Goal: Book appointment/travel/reservation

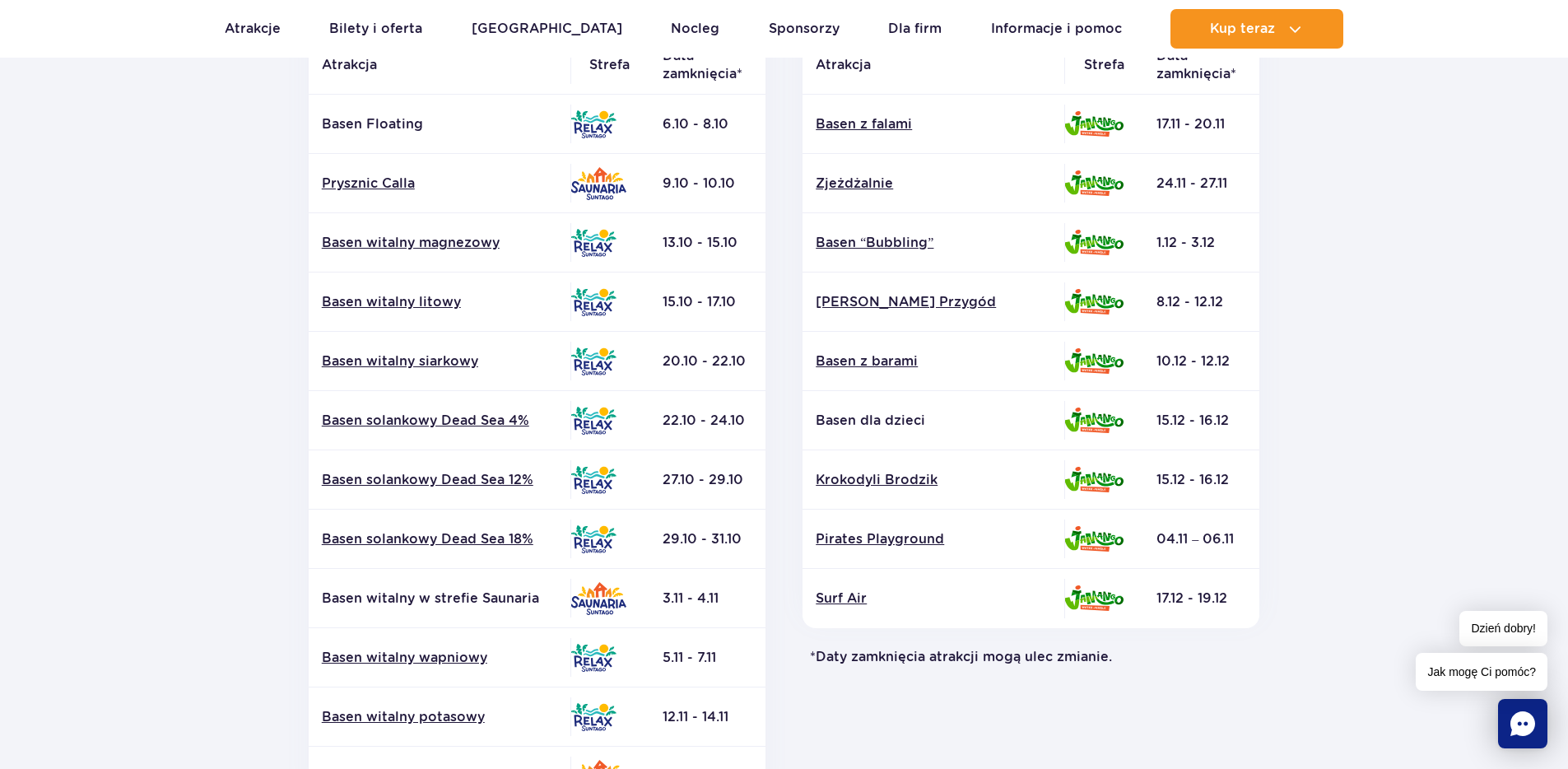
scroll to position [296, 0]
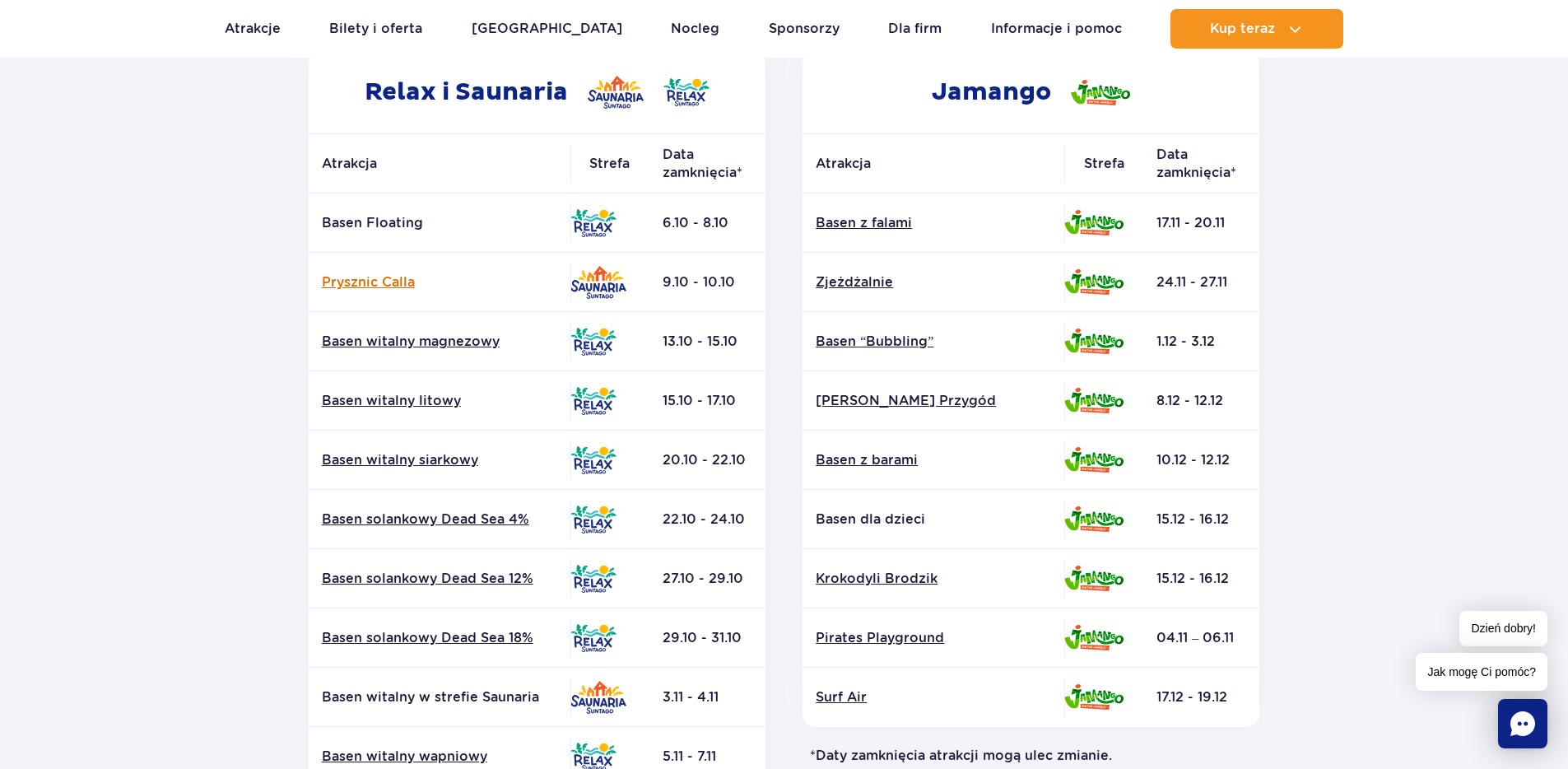
click at [376, 283] on link "Prysznic Calla" at bounding box center [439, 283] width 235 height 19
click at [475, 642] on link "Basen solankowy Dead Sea 18%" at bounding box center [439, 638] width 235 height 19
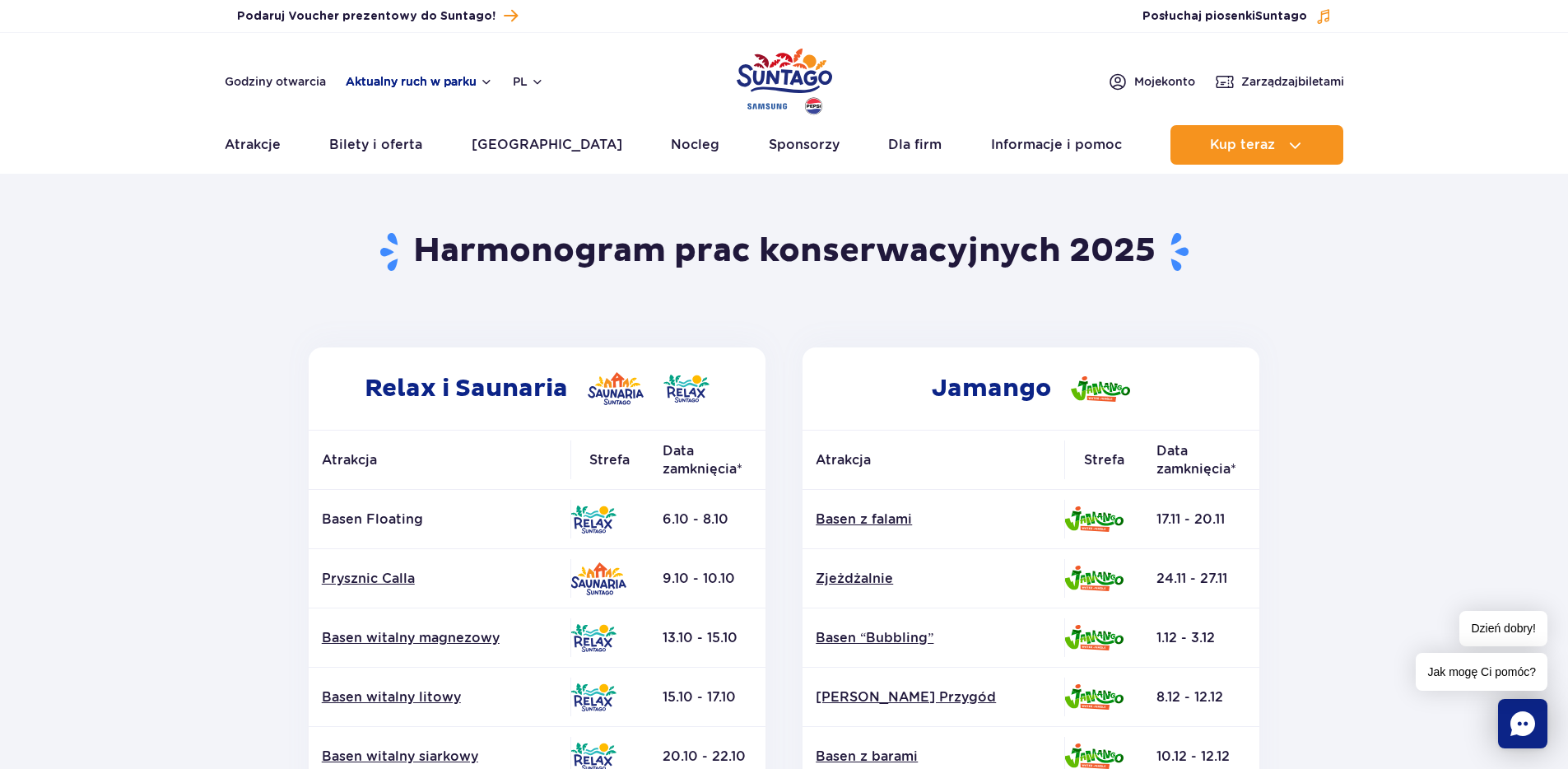
click at [450, 80] on button "Aktualny ruch w parku" at bounding box center [419, 82] width 147 height 13
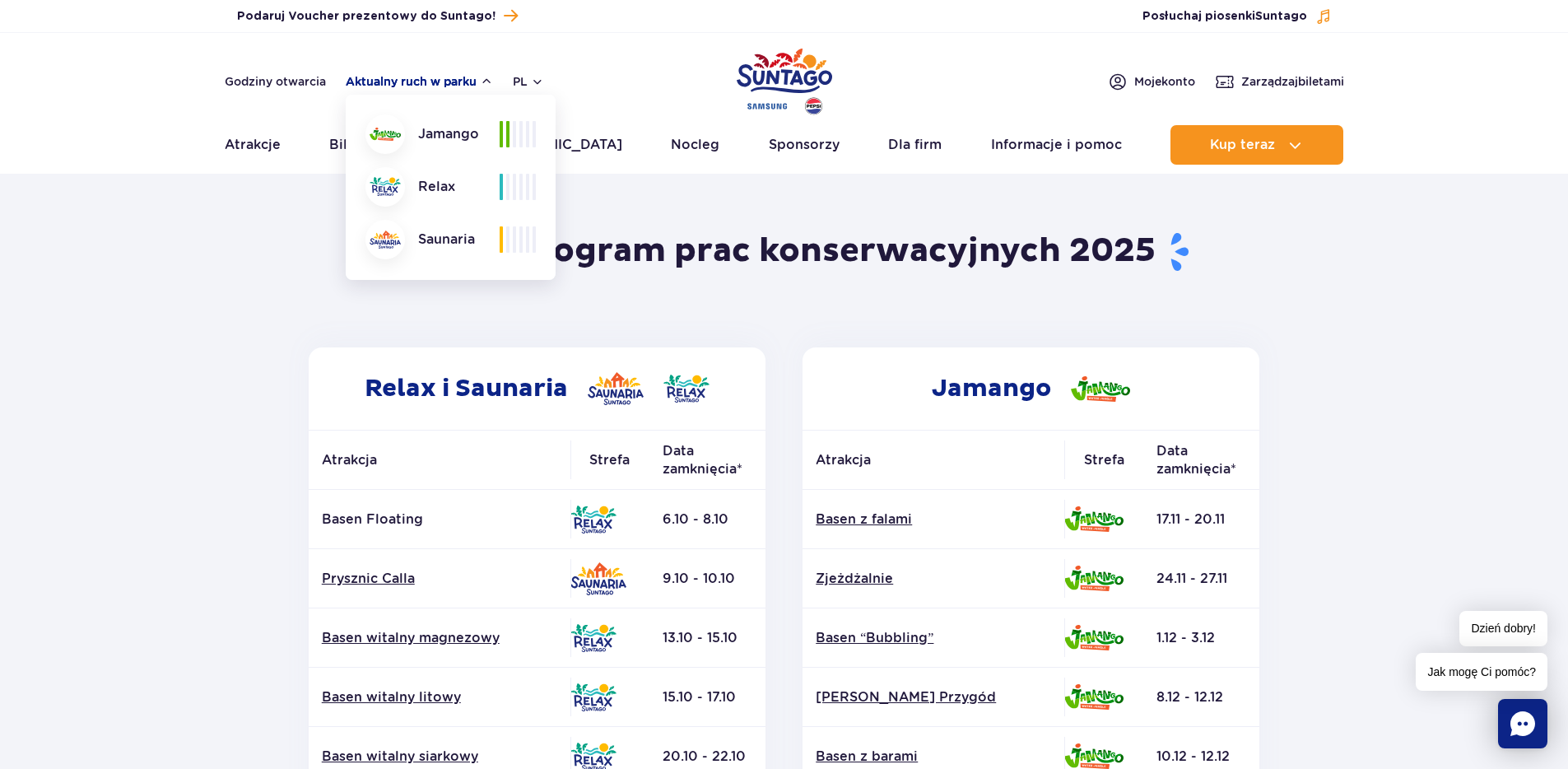
click at [478, 76] on button "Aktualny ruch w parku" at bounding box center [419, 82] width 147 height 13
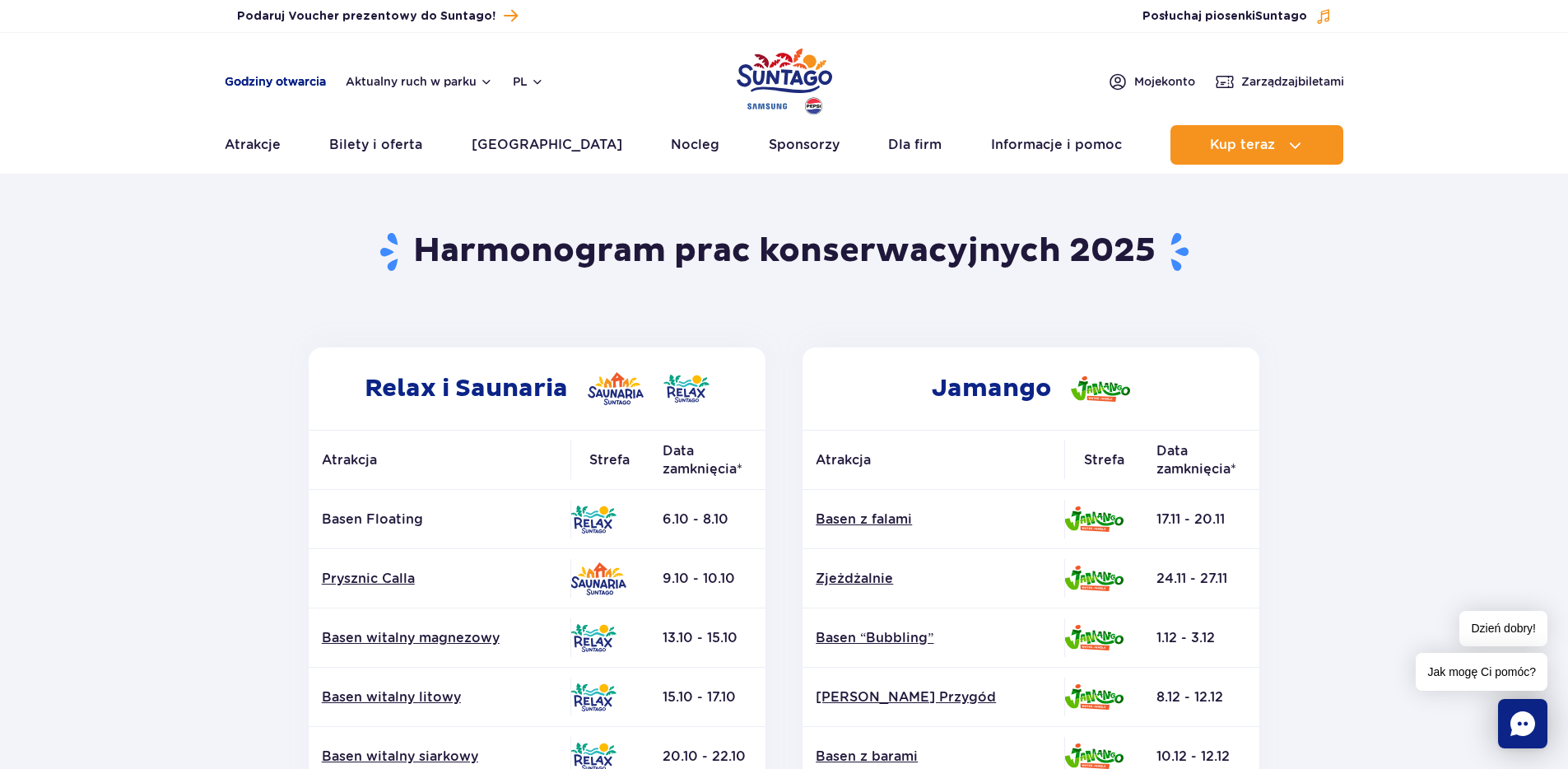
click at [270, 80] on link "Godziny otwarcia" at bounding box center [275, 82] width 101 height 17
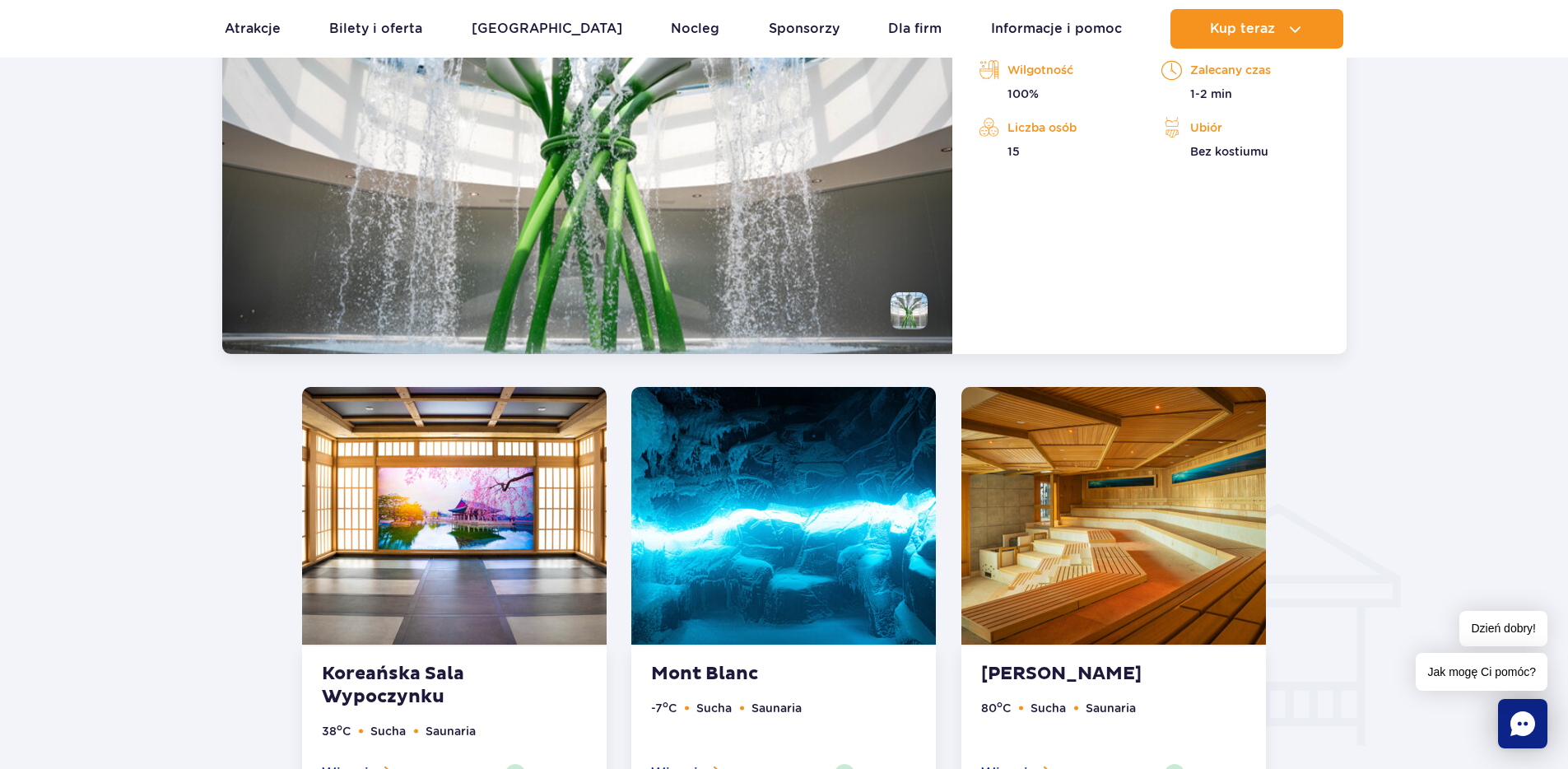
scroll to position [1675, 0]
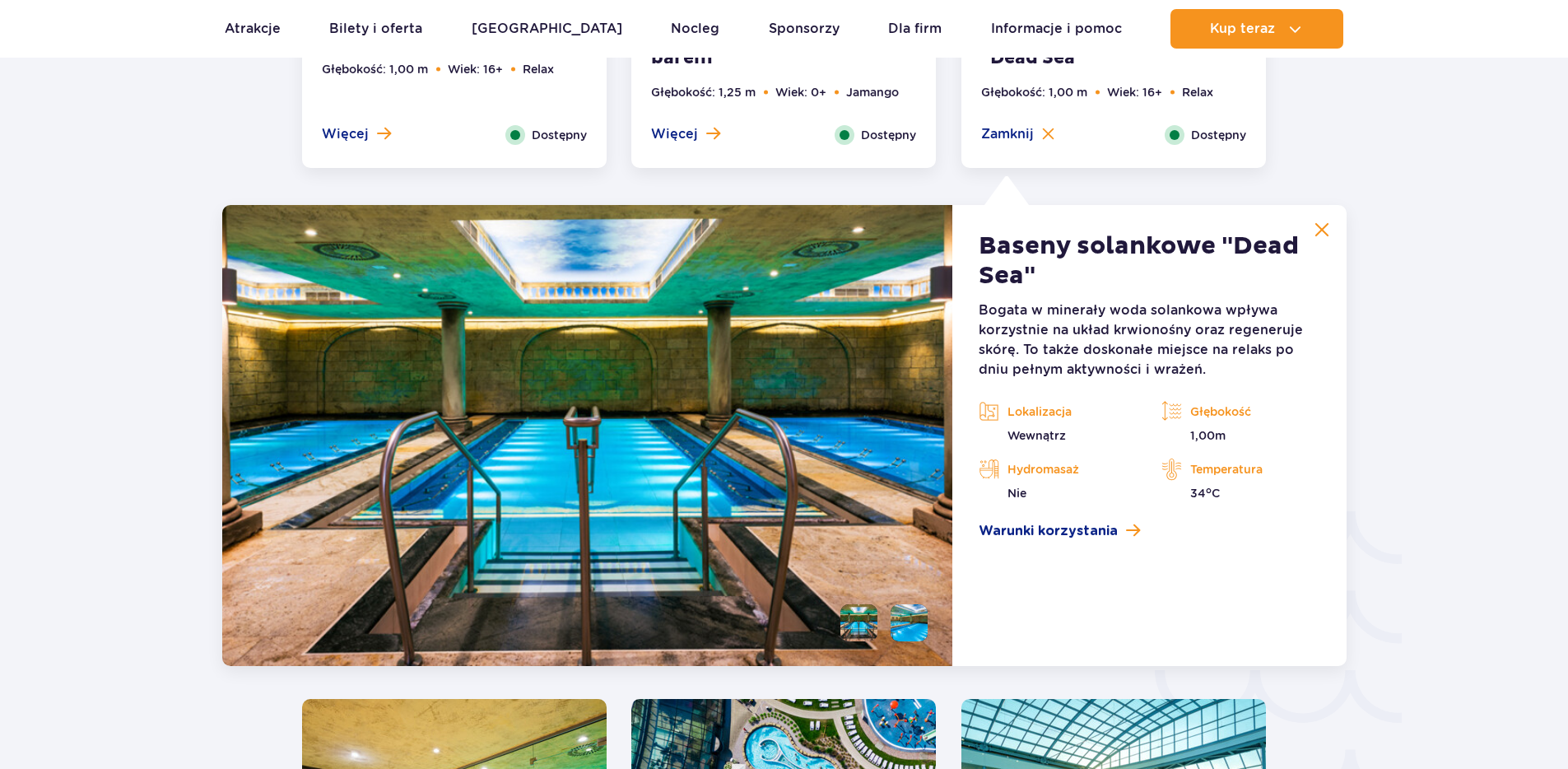
scroll to position [2435, 0]
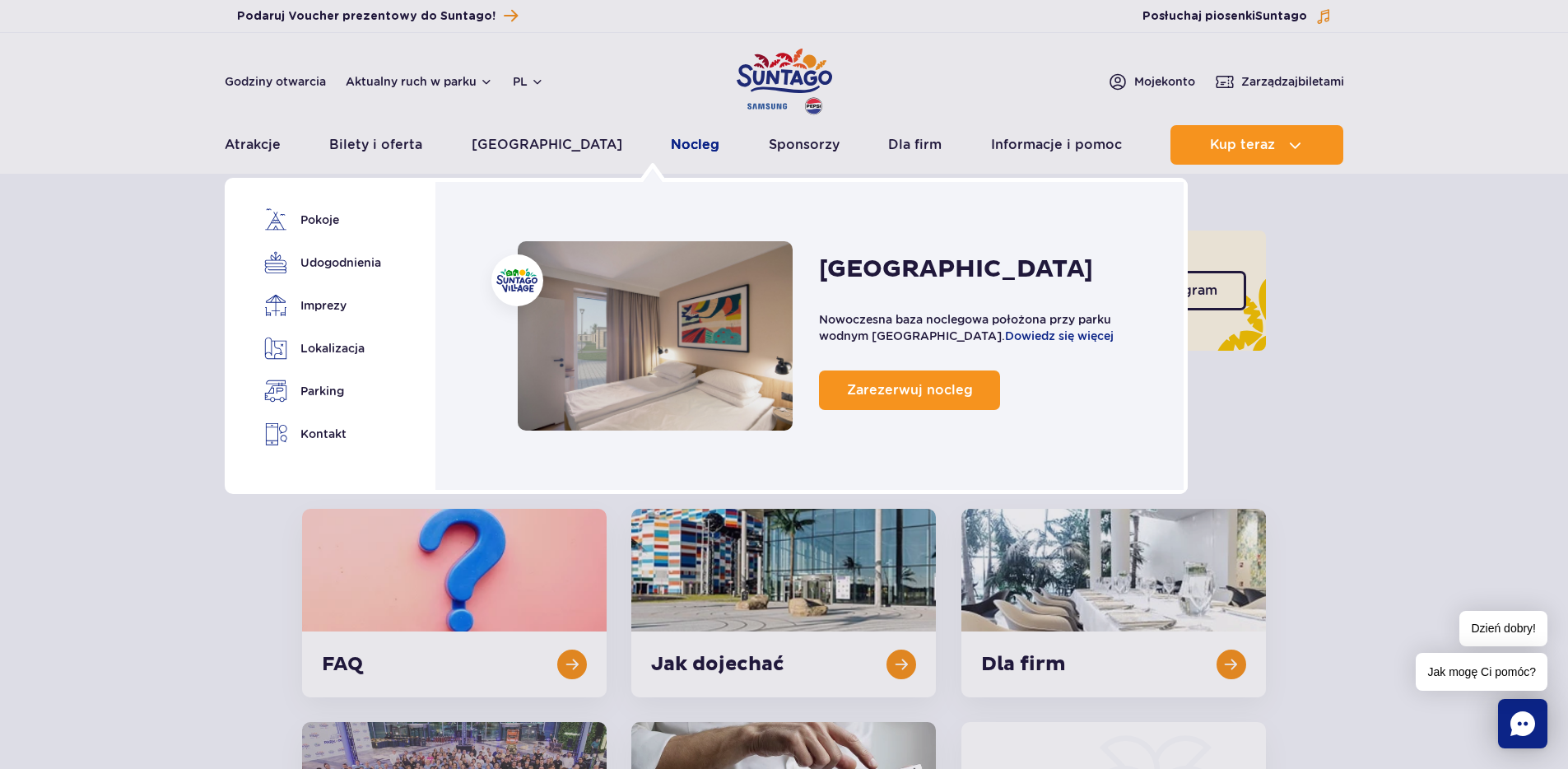
click at [671, 144] on link "Nocleg" at bounding box center [695, 145] width 48 height 40
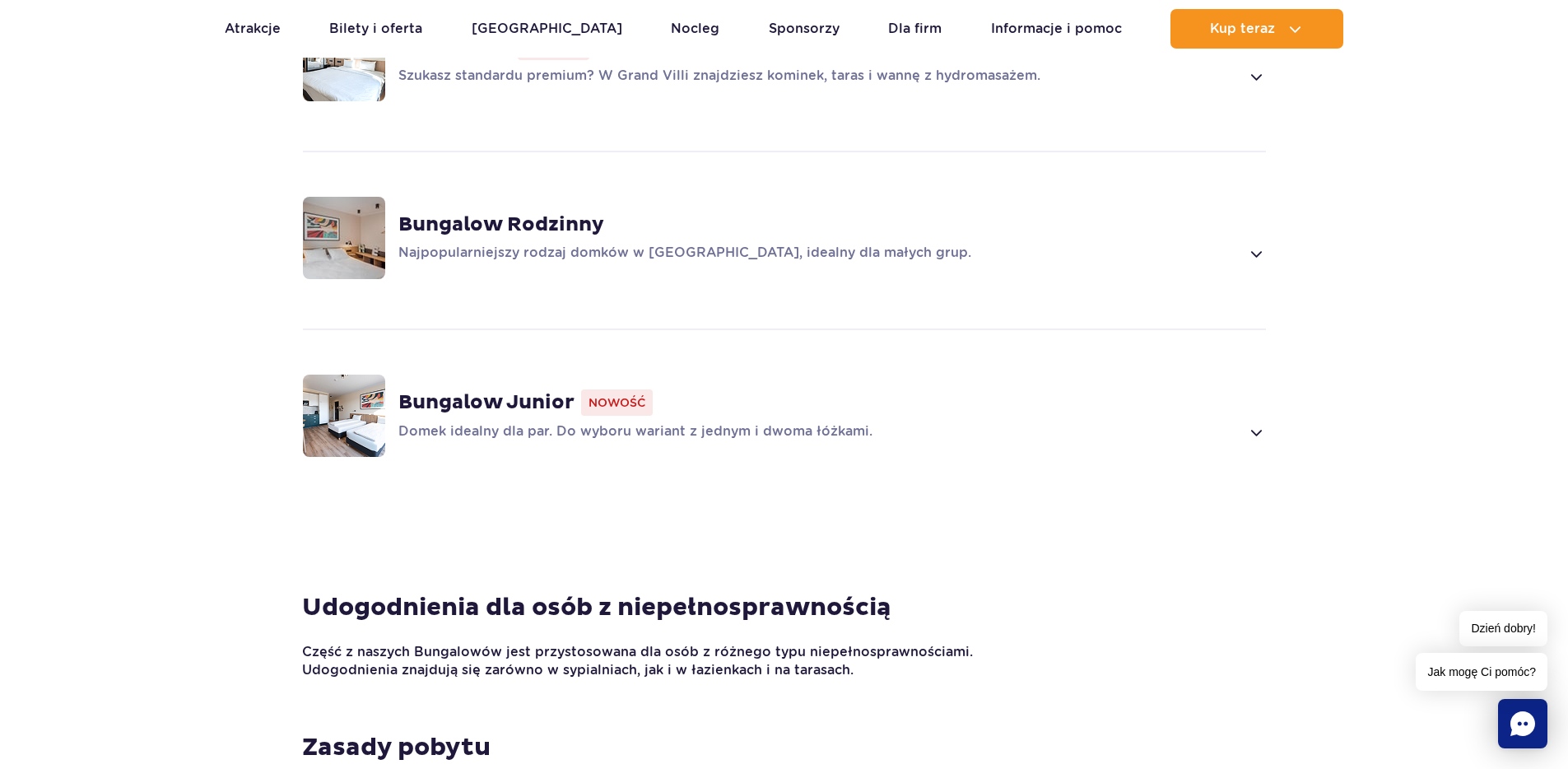
scroll to position [1481, 0]
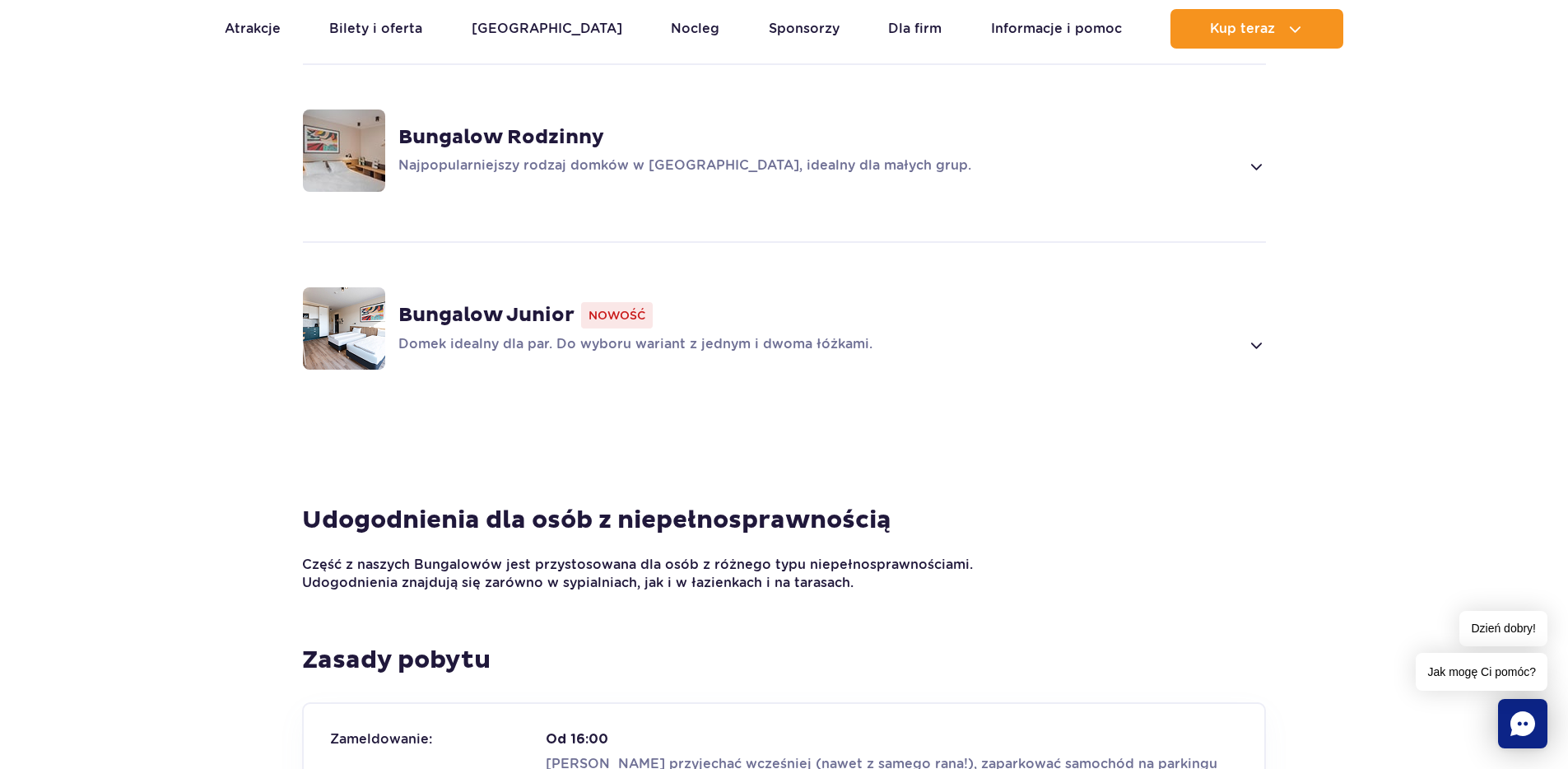
click at [1040, 372] on div "Bungalow Junior Nowość Domek idealny dla par. Do wyboru wariant z jednym i dwom…" at bounding box center [784, 328] width 1055 height 174
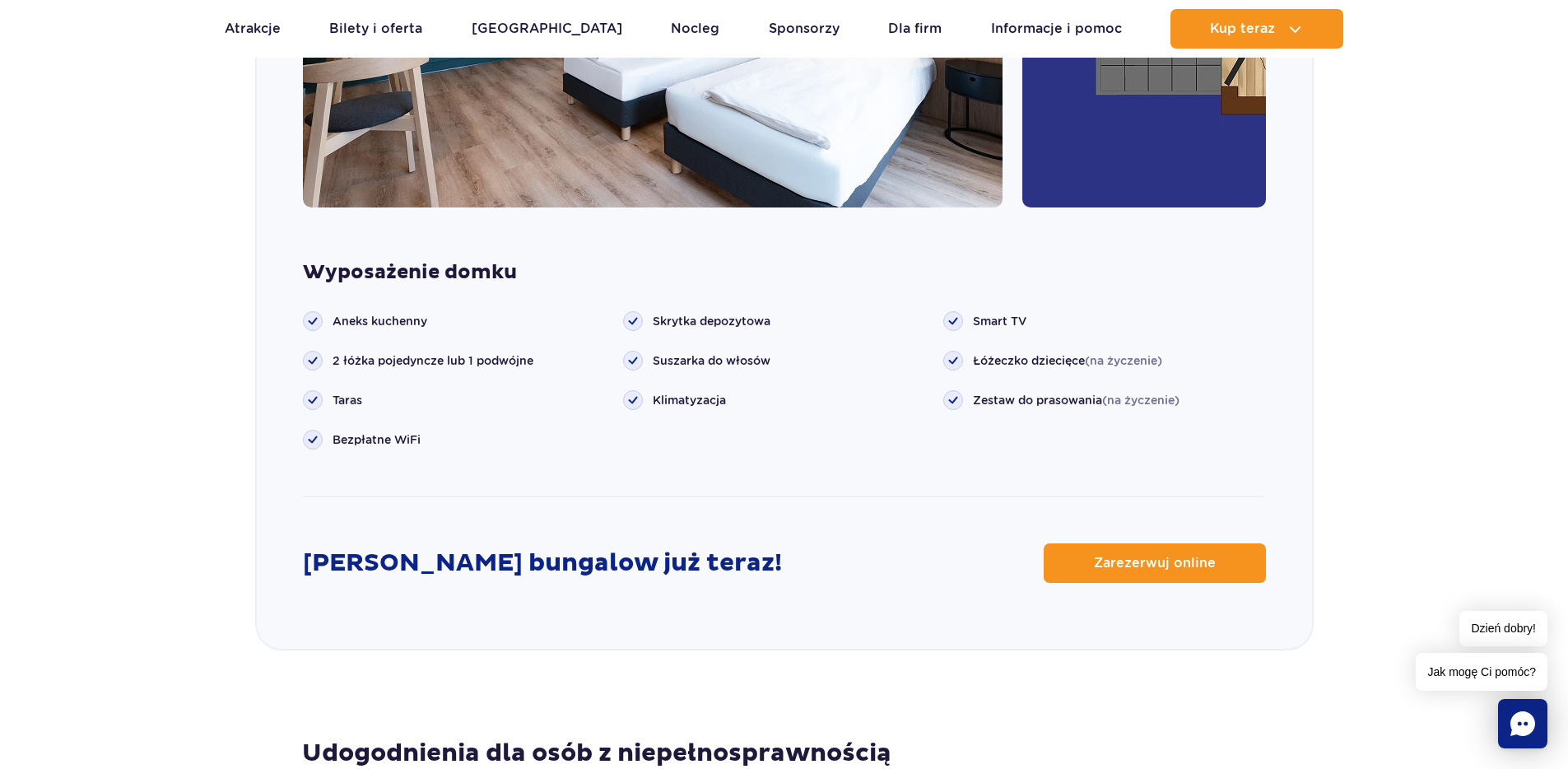
scroll to position [2420, 0]
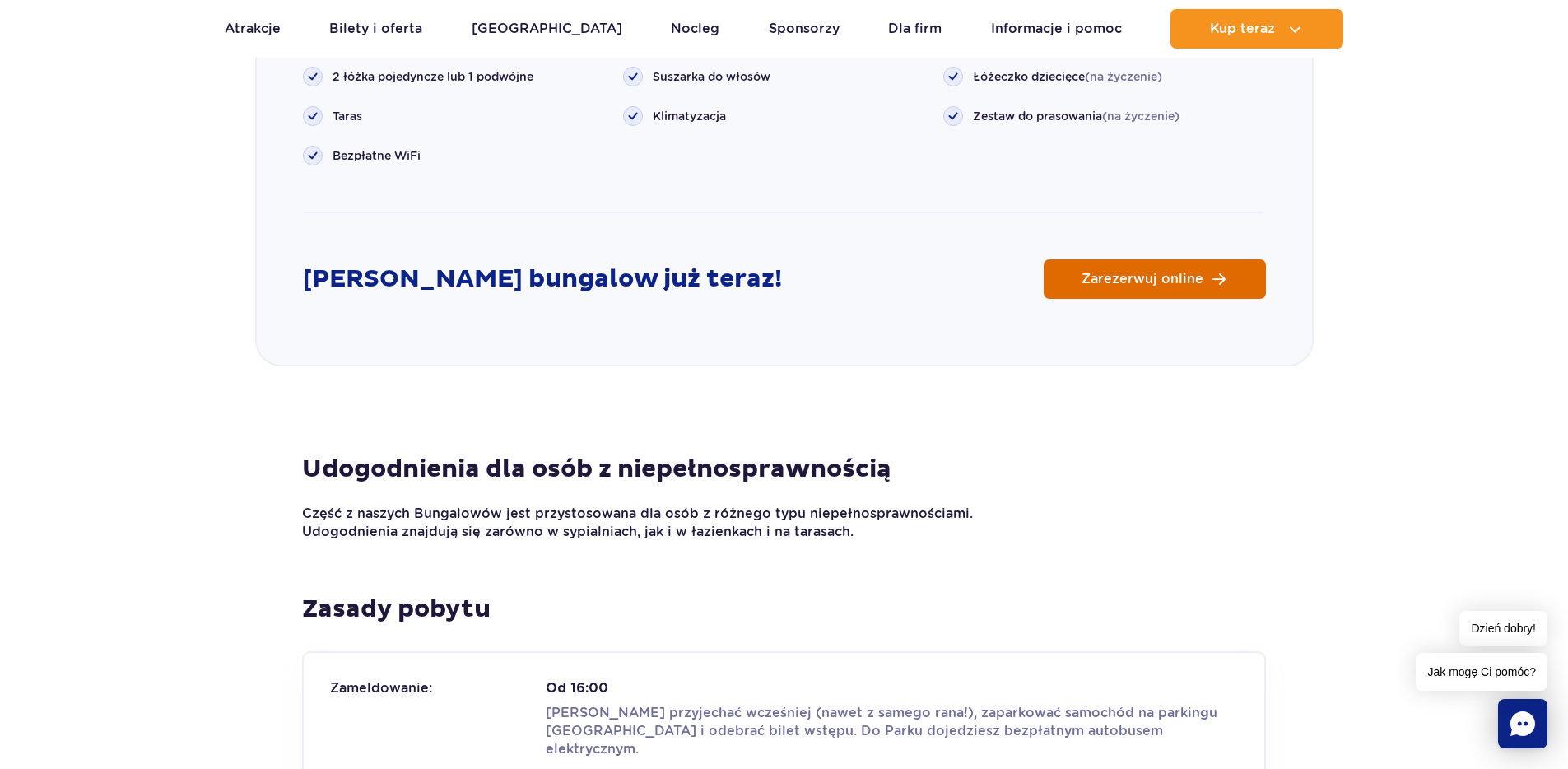
click at [1170, 272] on span "Zarezerwuj online" at bounding box center [1143, 279] width 122 height 13
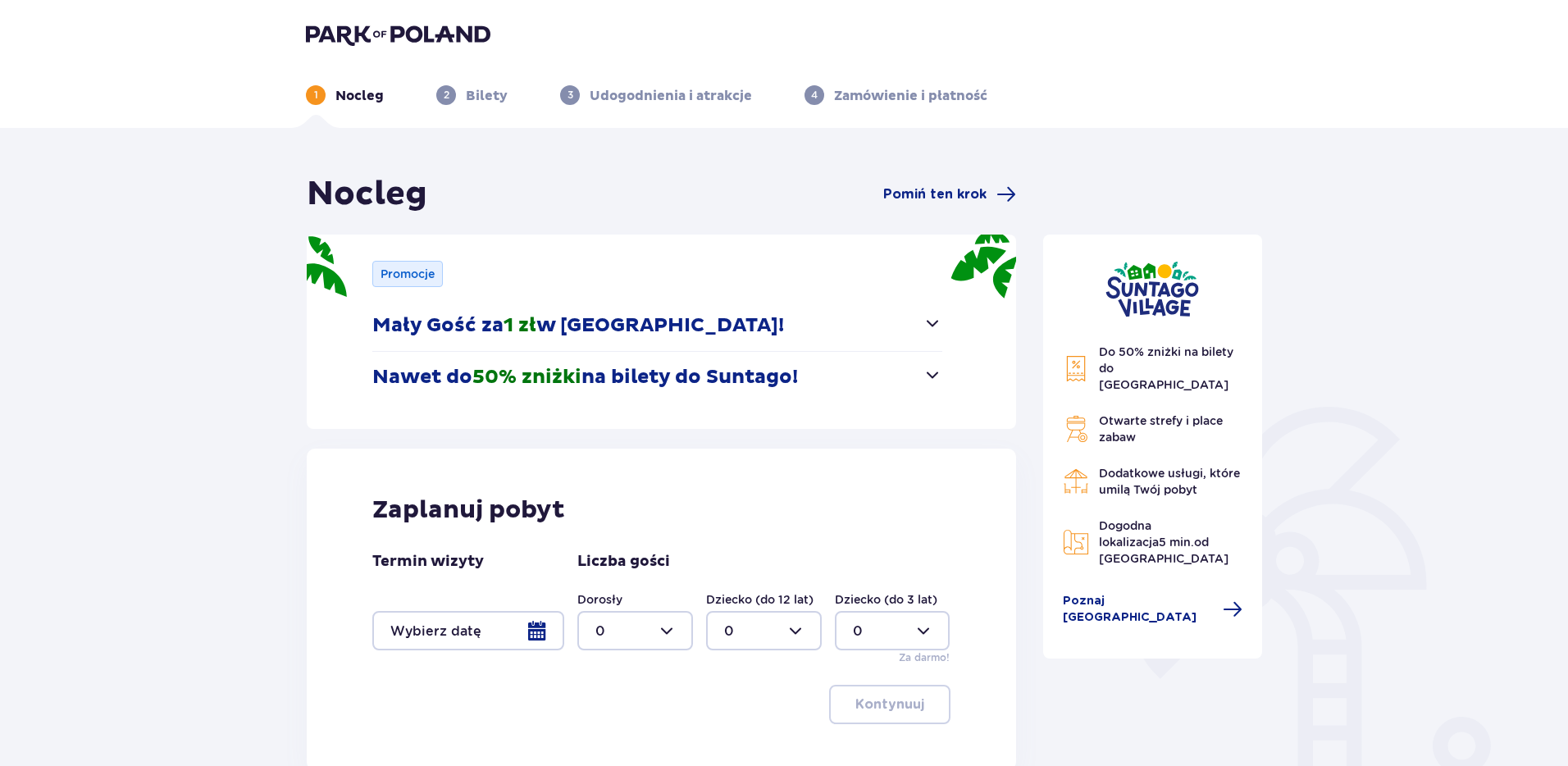
click at [914, 362] on button "Nawet do 50% zniżki na bilety do Suntago!" at bounding box center [657, 377] width 570 height 51
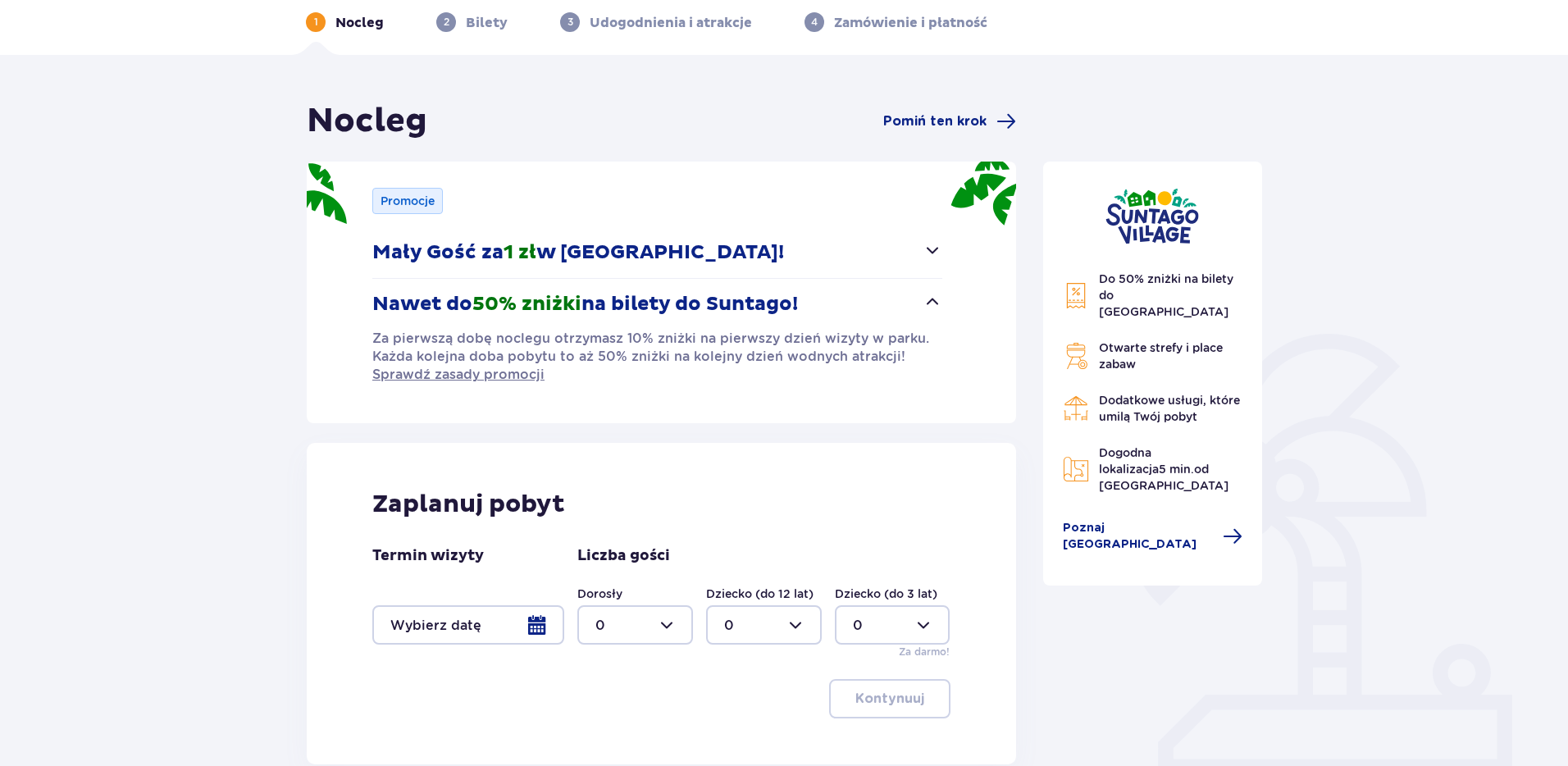
scroll to position [170, 0]
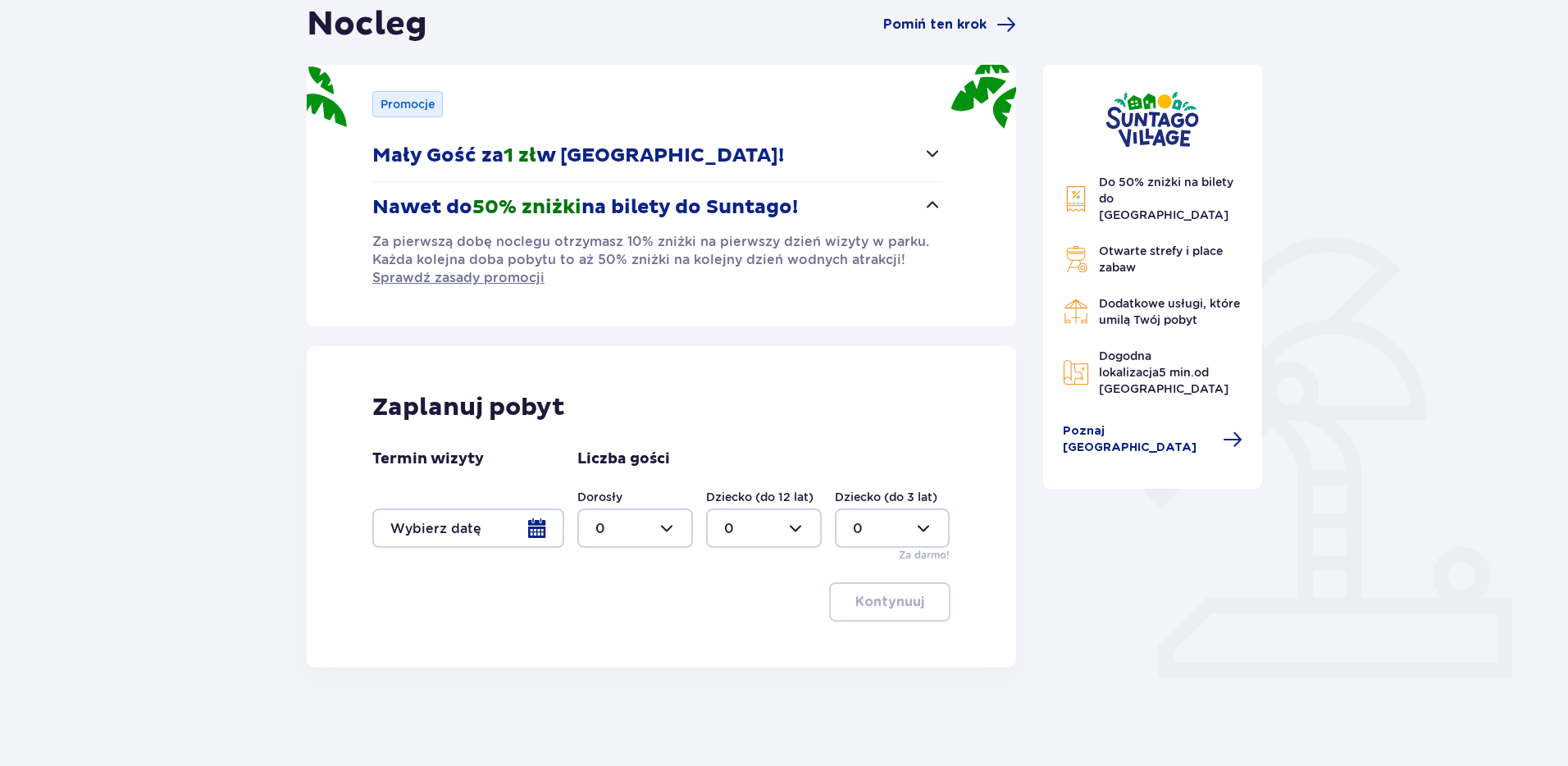
click at [534, 533] on div at bounding box center [468, 528] width 192 height 40
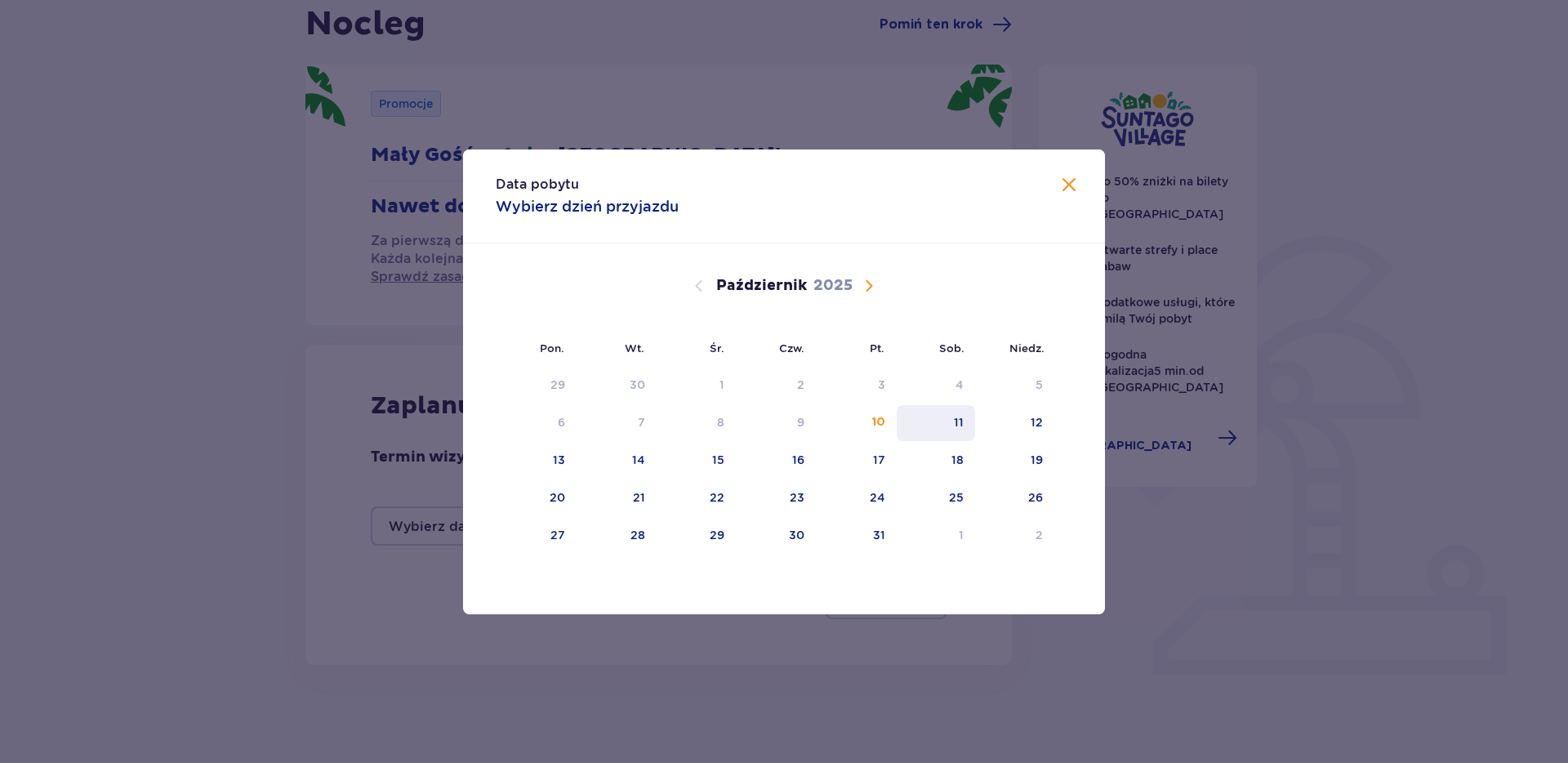
click at [958, 422] on div "11" at bounding box center [959, 422] width 10 height 17
click at [956, 422] on div "11" at bounding box center [959, 422] width 10 height 17
click at [1017, 418] on div "12" at bounding box center [1015, 423] width 79 height 36
type input "11.10.25 - 12.10.25"
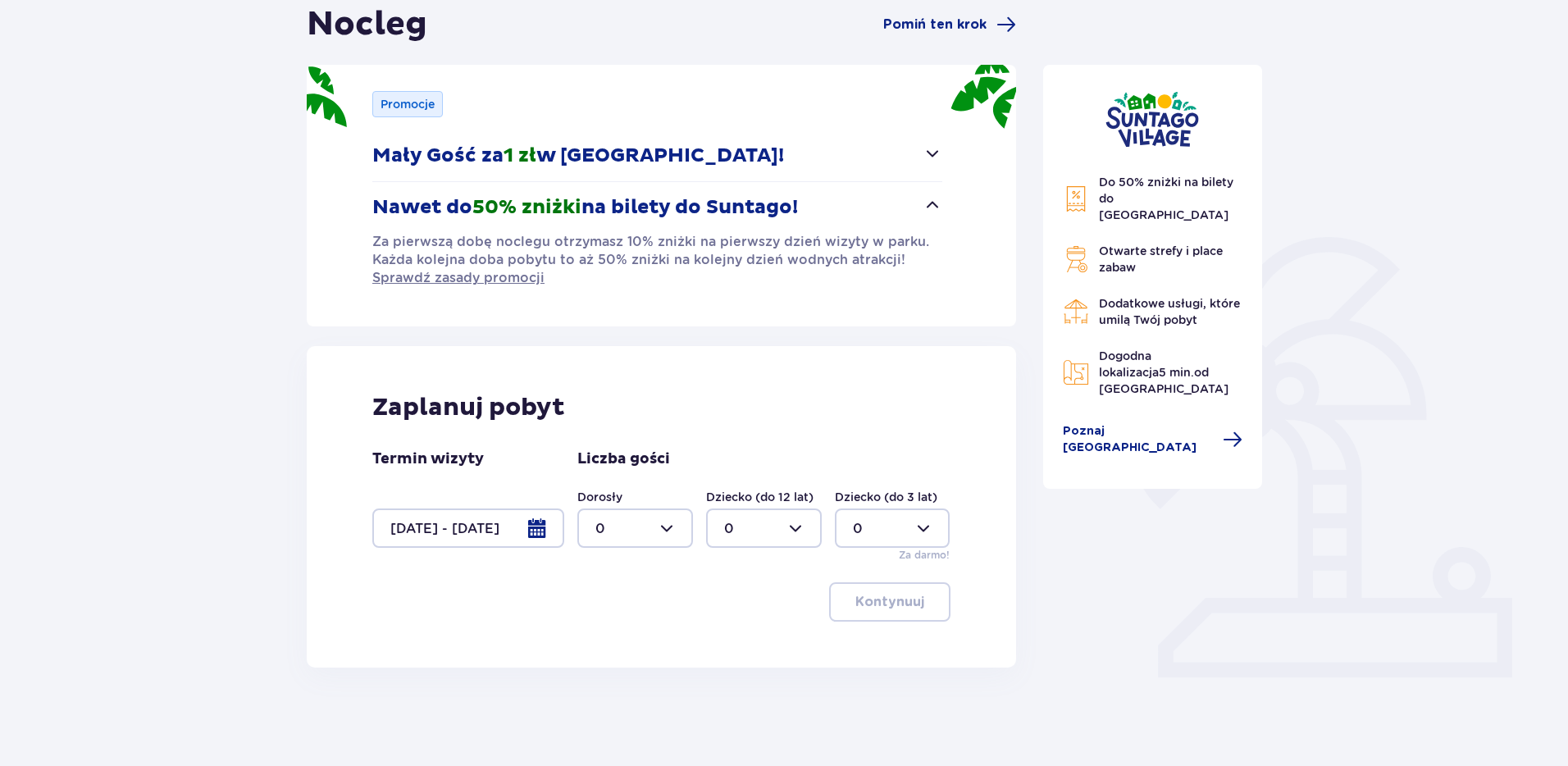
click at [669, 524] on div at bounding box center [635, 528] width 115 height 40
click at [610, 650] on div "2" at bounding box center [635, 647] width 79 height 18
type input "2"
click at [912, 606] on button "Kontynuuj" at bounding box center [890, 602] width 122 height 40
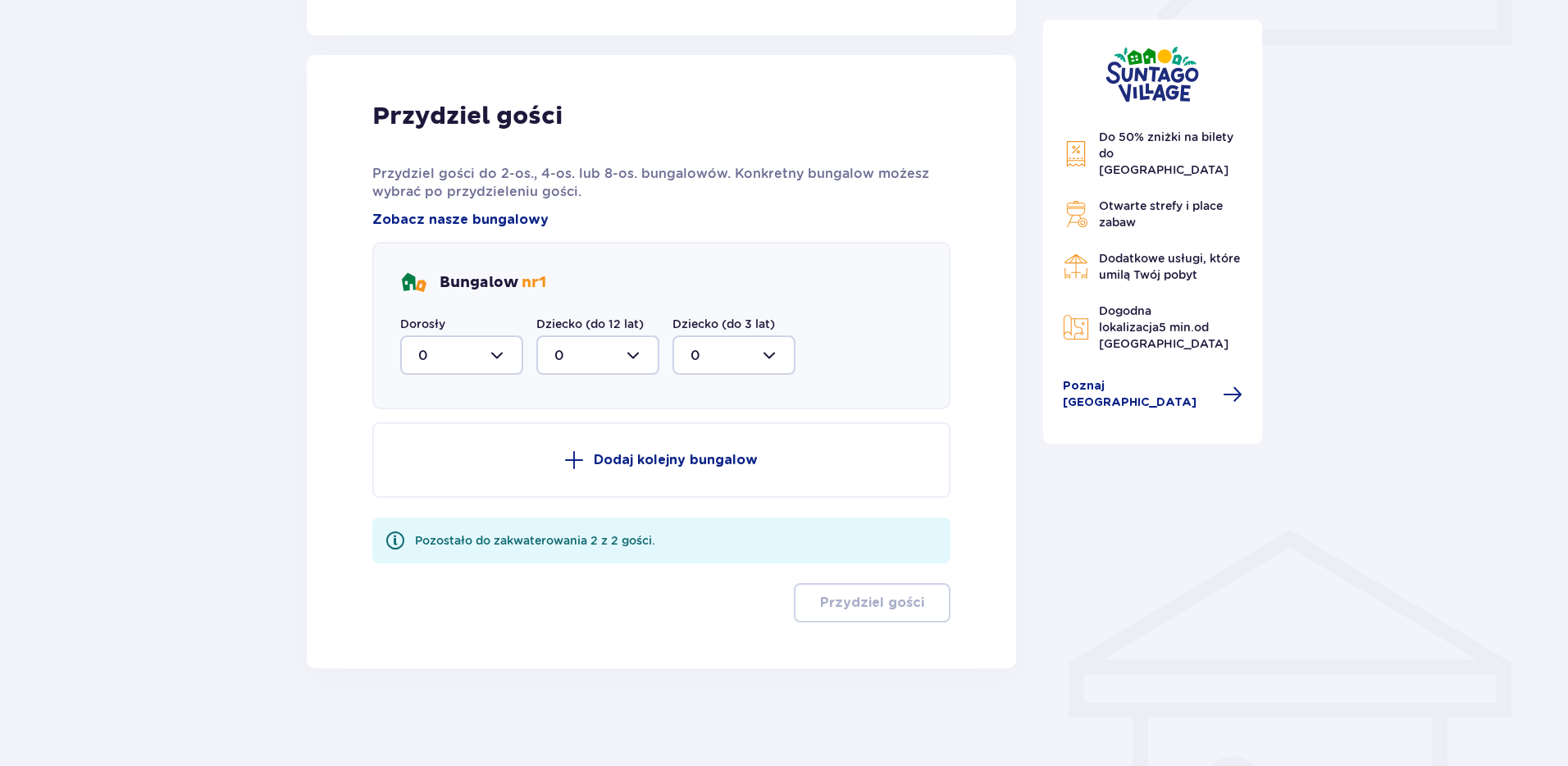
scroll to position [803, 0]
click at [516, 357] on div at bounding box center [461, 354] width 123 height 40
click at [452, 478] on div "2" at bounding box center [461, 473] width 87 height 18
type input "2"
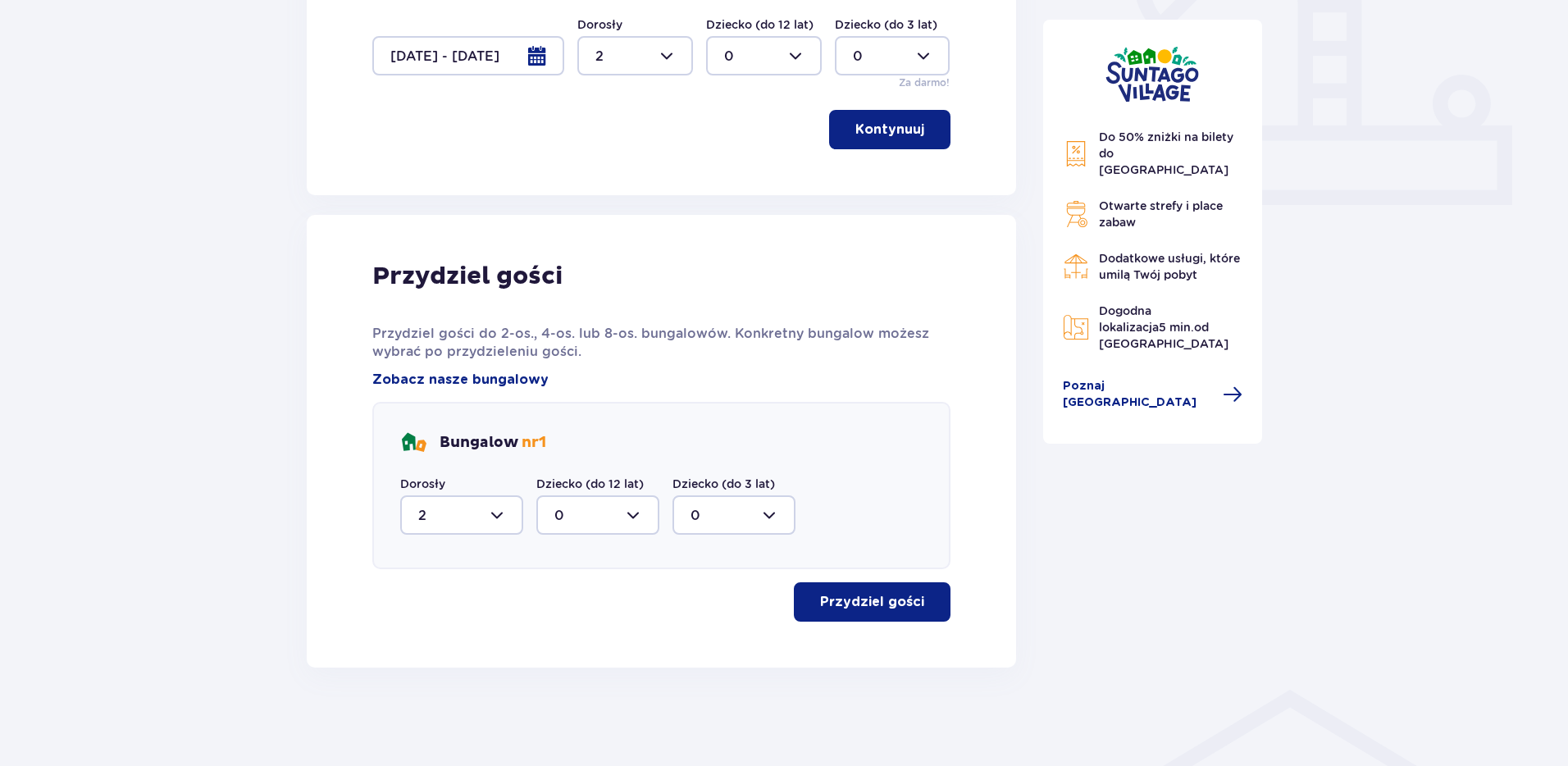
click at [869, 601] on p "Przydziel gości" at bounding box center [872, 602] width 104 height 18
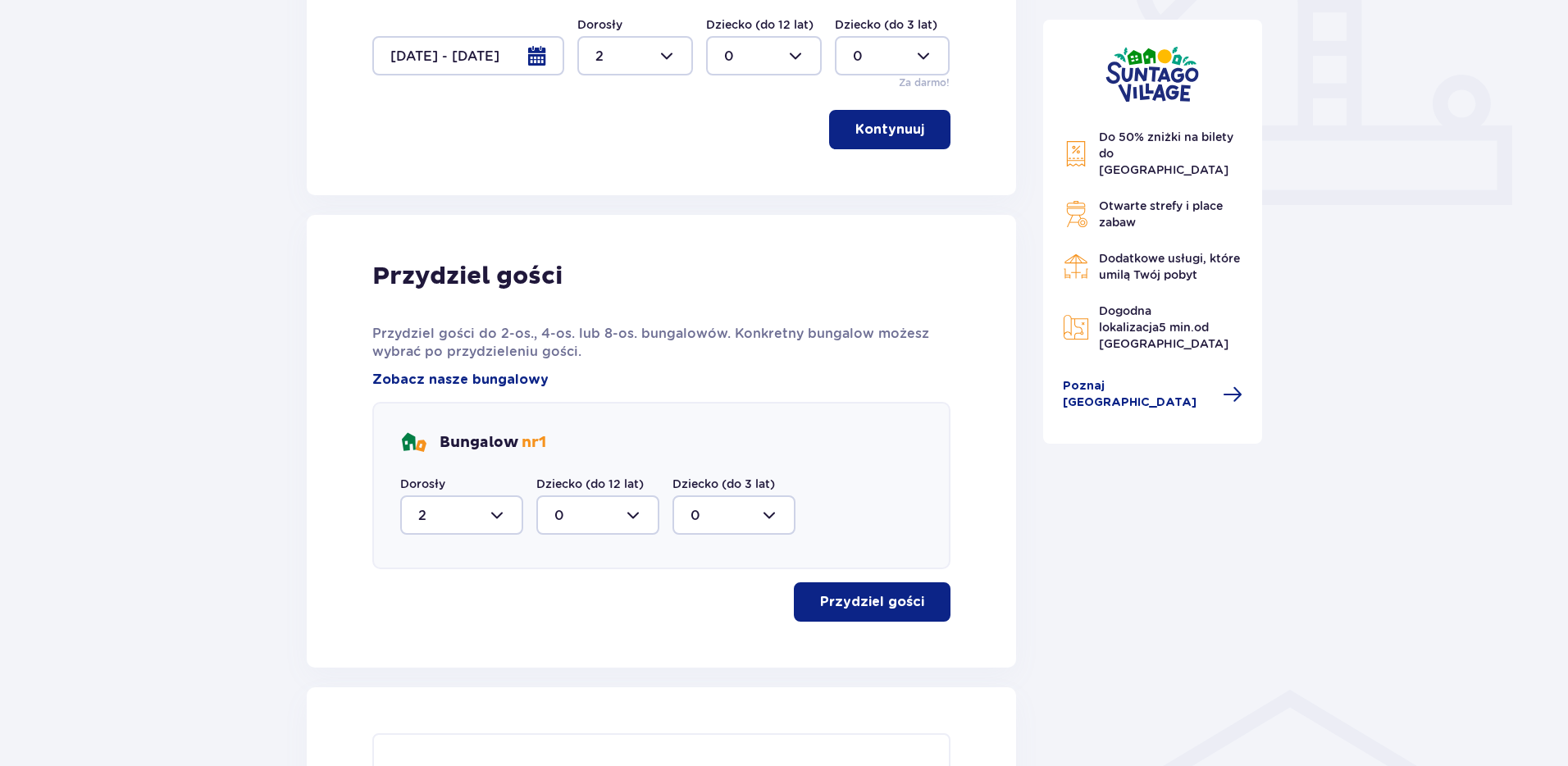
scroll to position [688, 0]
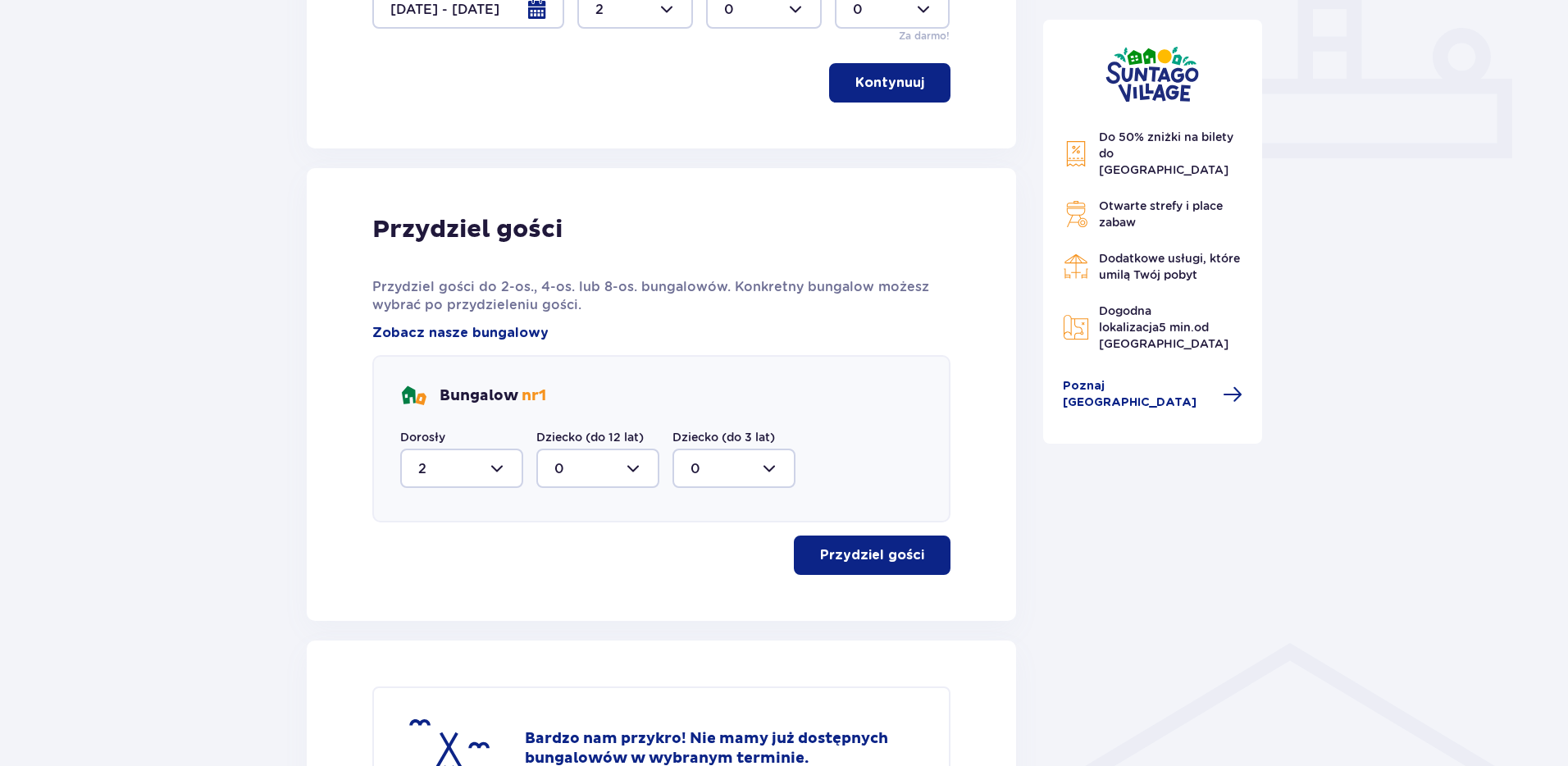
click at [892, 557] on p "Przydziel gości" at bounding box center [872, 556] width 104 height 18
click at [910, 553] on p "Przydziel gości" at bounding box center [872, 556] width 104 height 18
click at [909, 553] on p "Przydziel gości" at bounding box center [872, 556] width 104 height 18
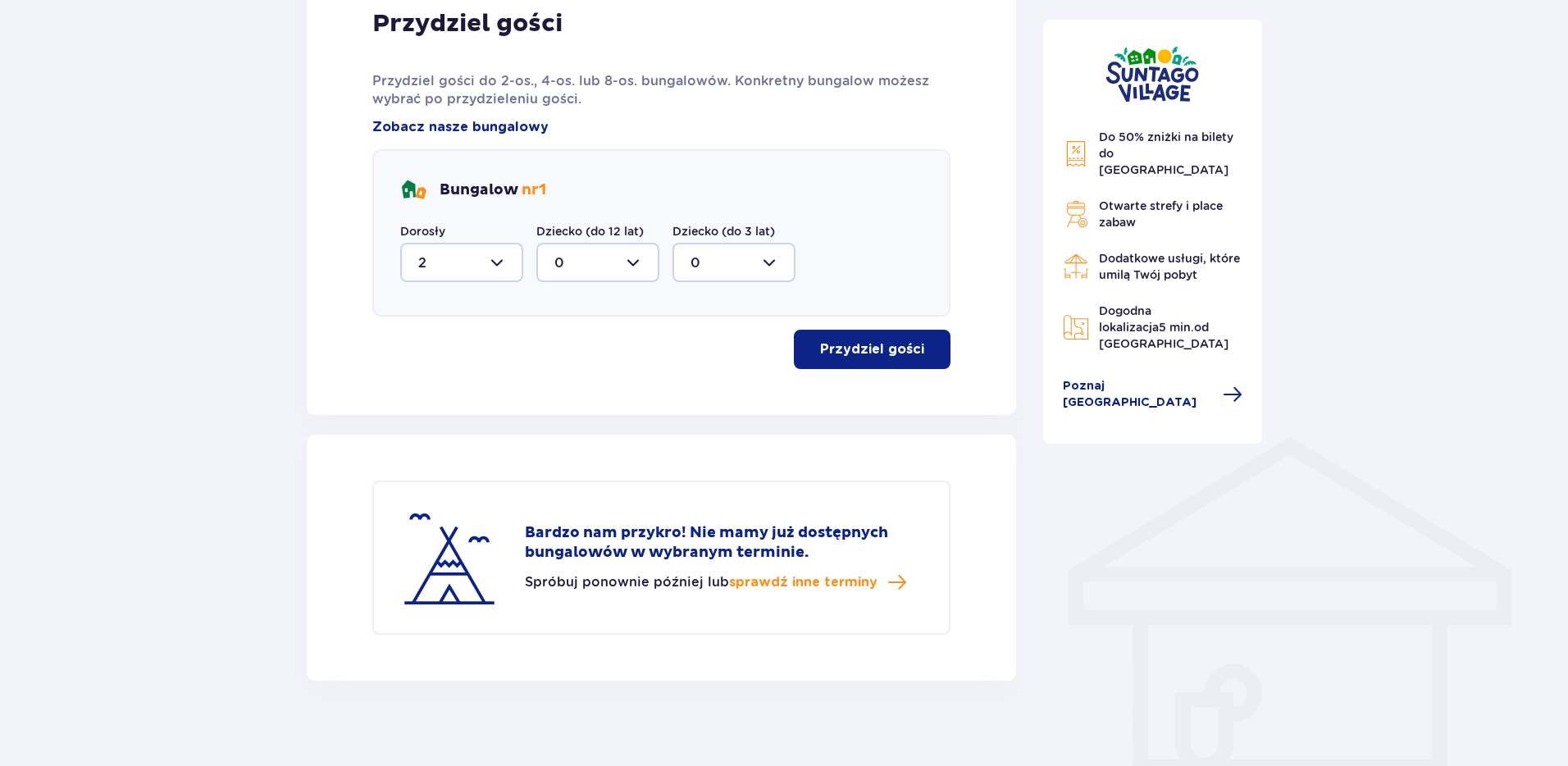
scroll to position [908, 0]
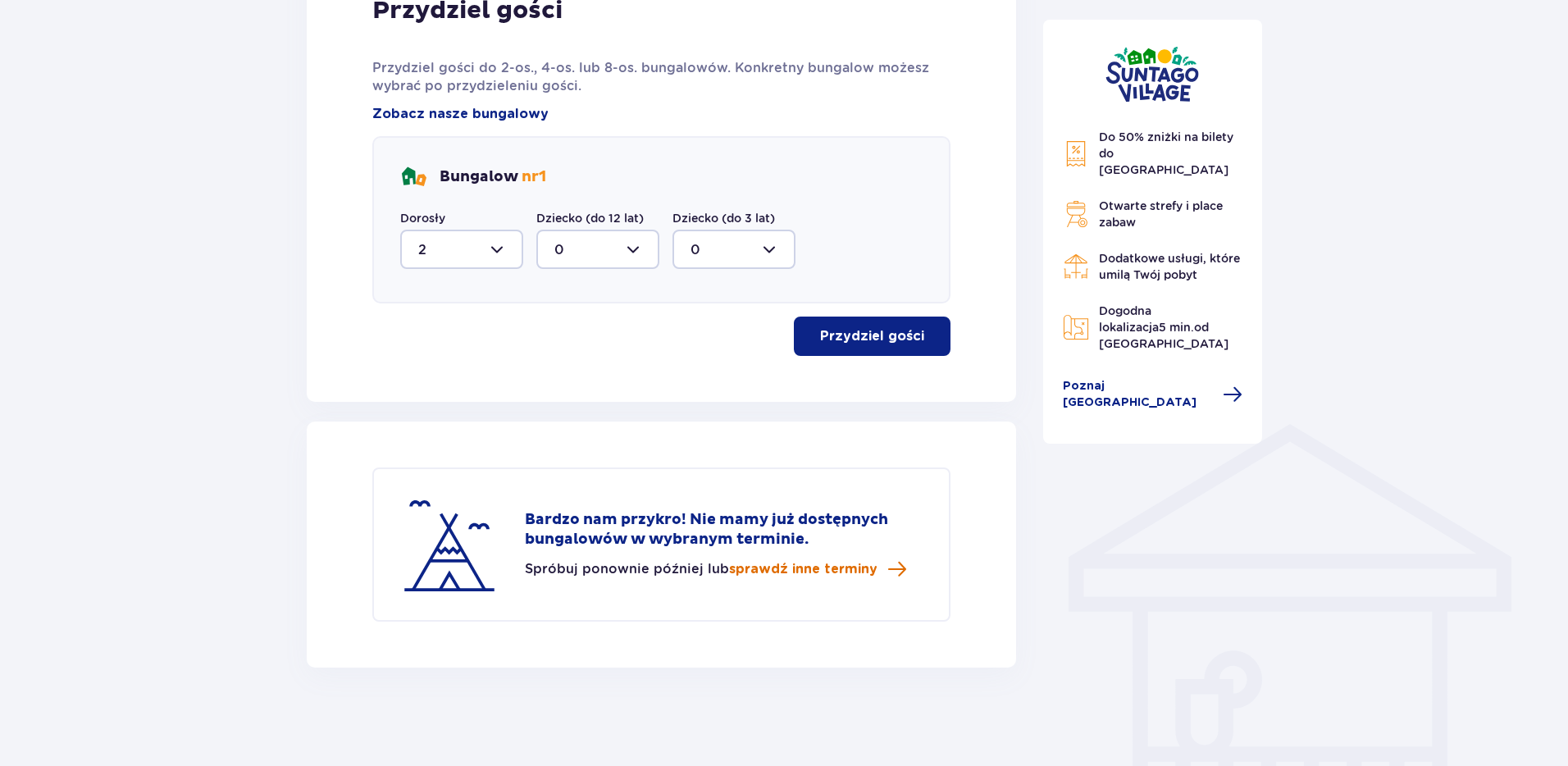
click at [811, 562] on span "sprawdź inne terminy" at bounding box center [803, 569] width 149 height 18
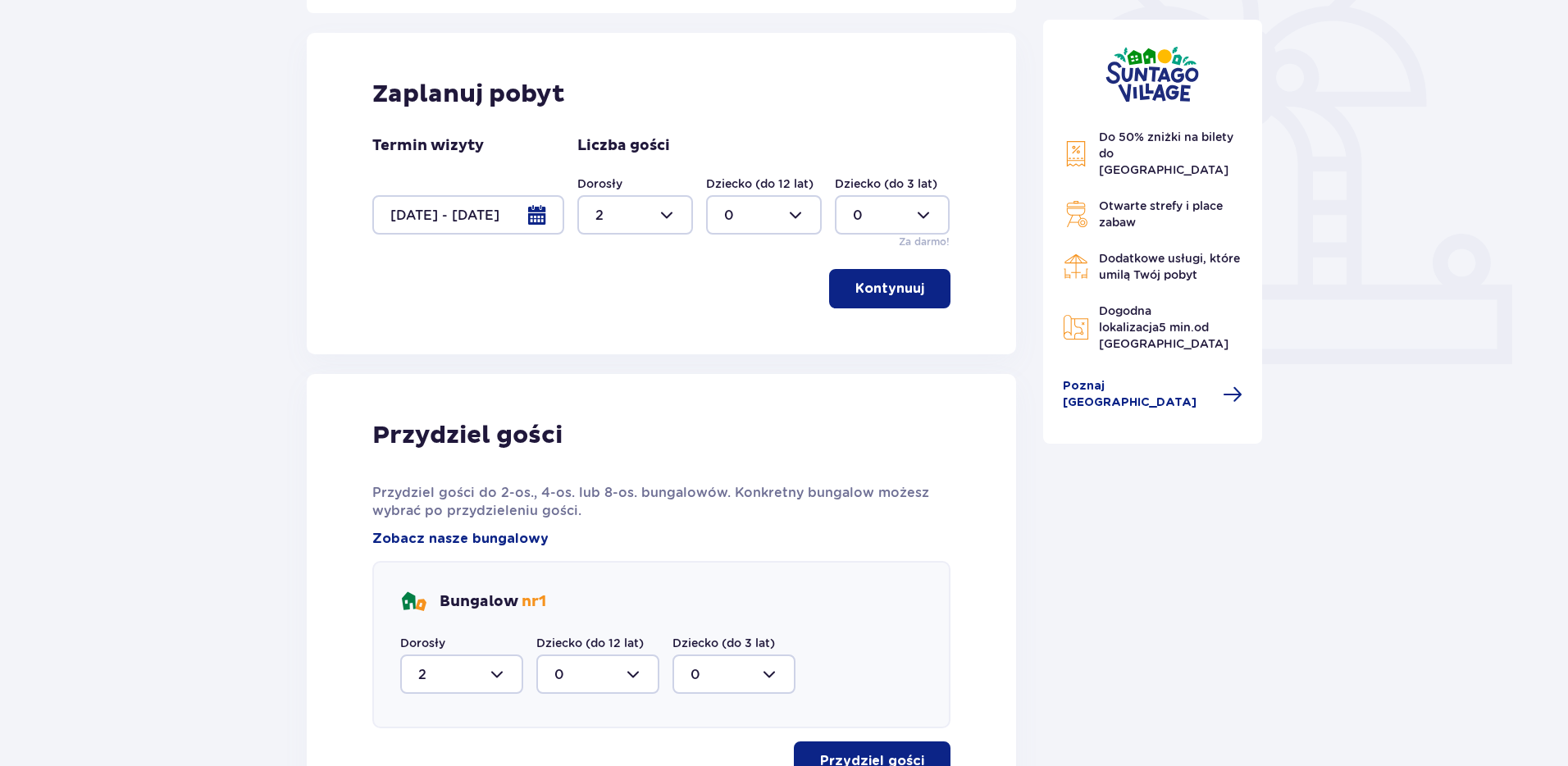
scroll to position [474, 0]
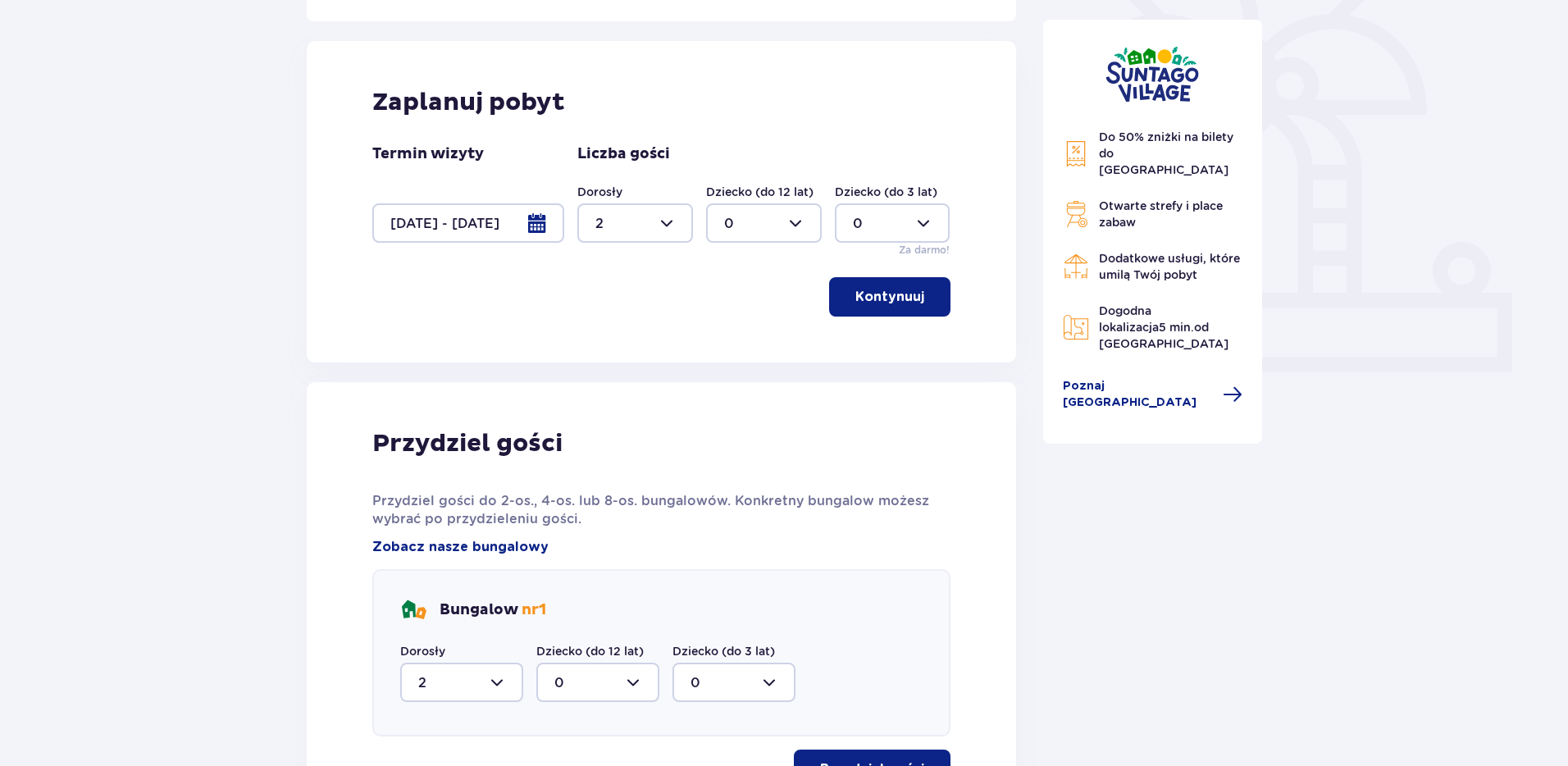
click at [532, 219] on div at bounding box center [468, 222] width 192 height 40
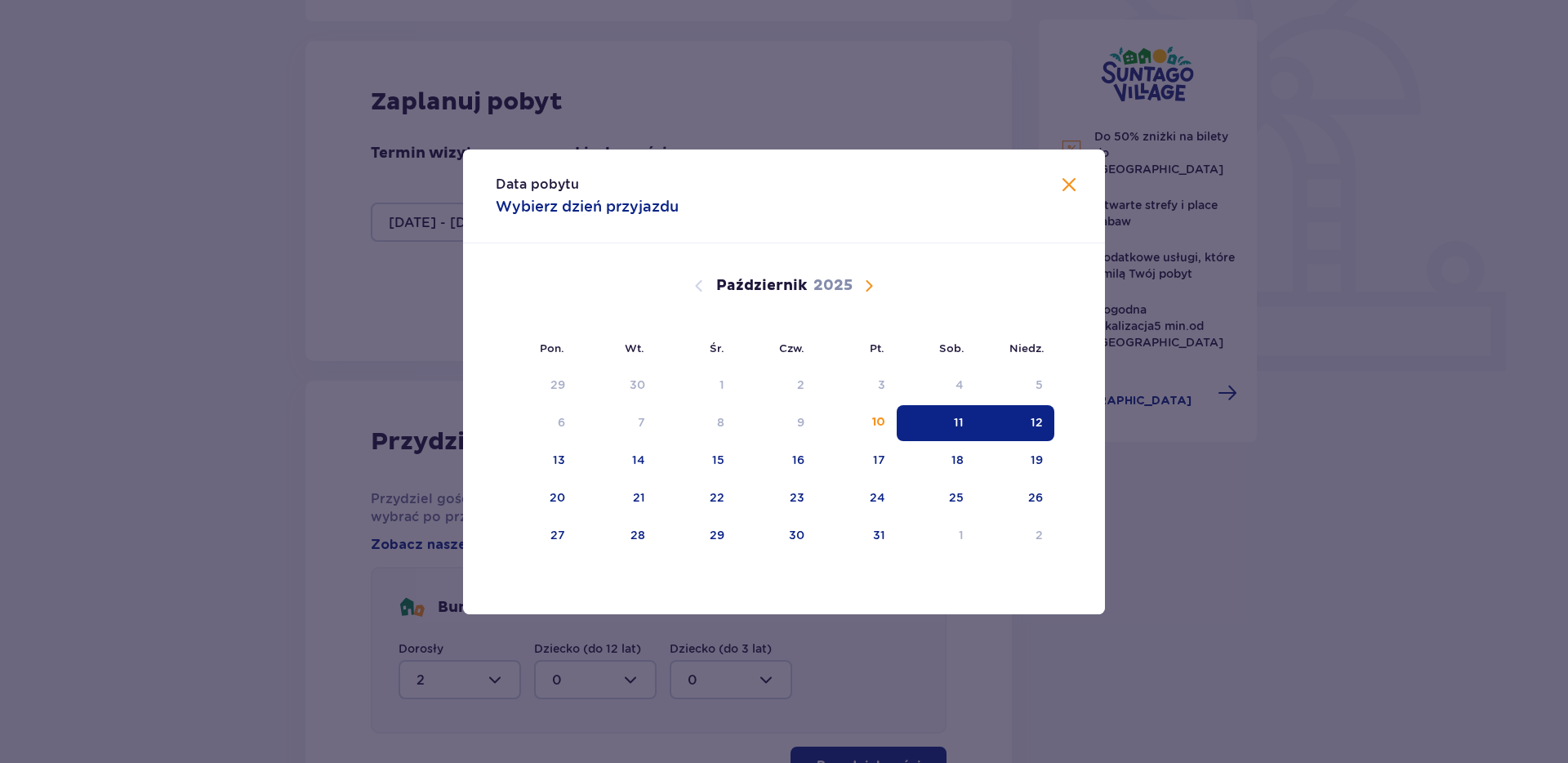
click at [1074, 191] on span "Zamknij" at bounding box center [1068, 185] width 19 height 19
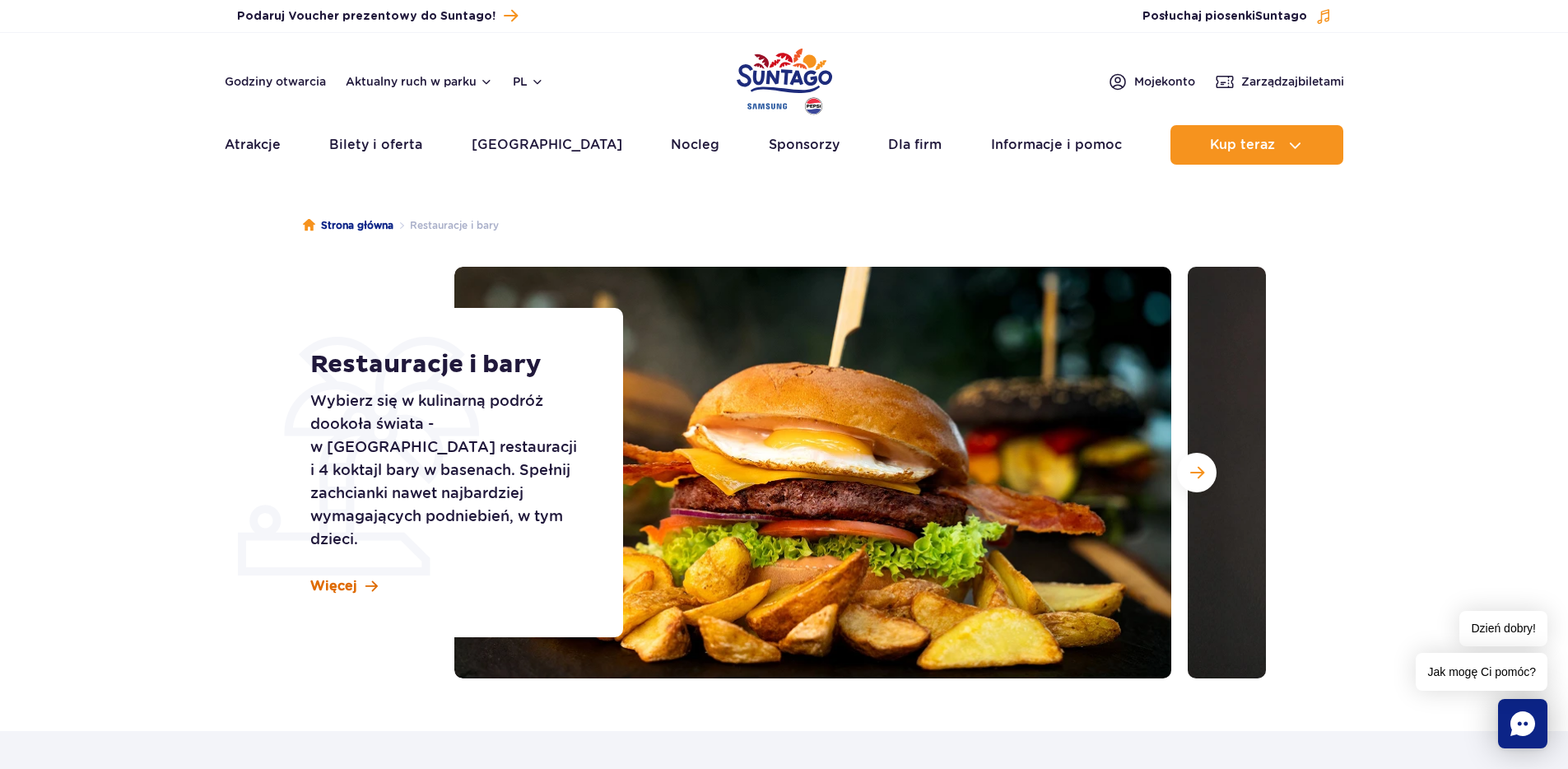
click at [346, 578] on span "Więcej" at bounding box center [333, 586] width 47 height 19
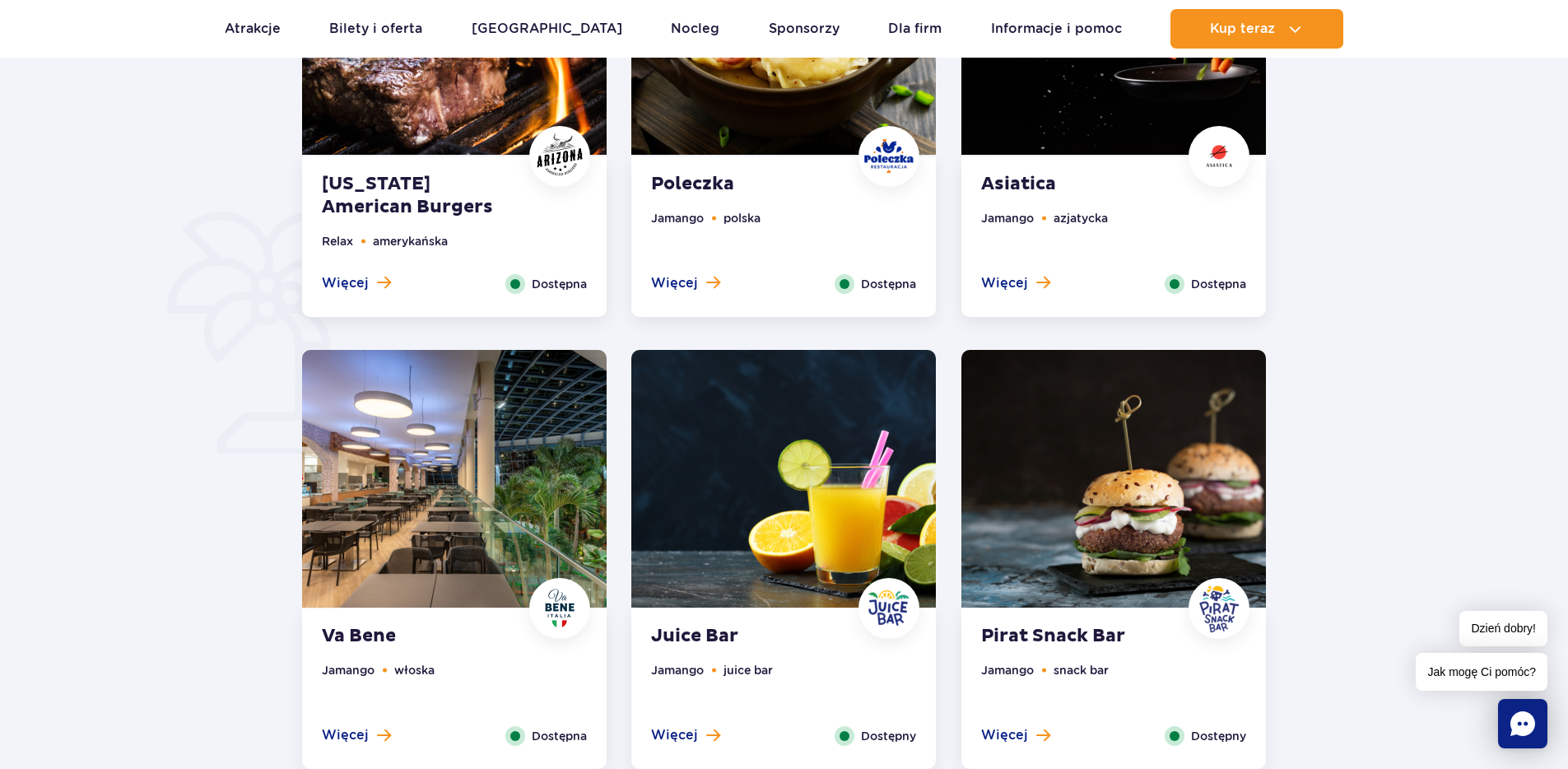
scroll to position [1027, 0]
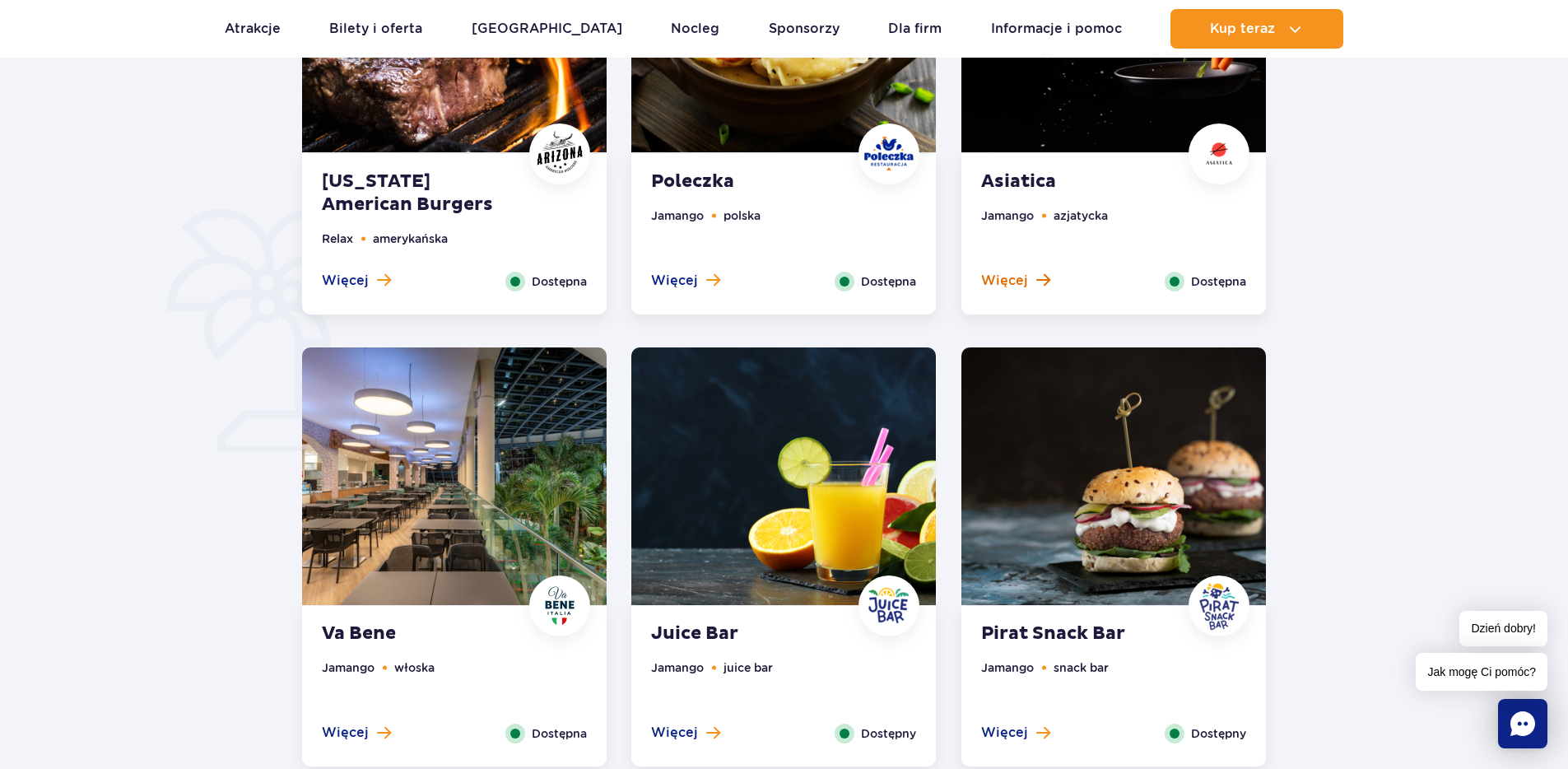
click at [1002, 275] on span "Więcej" at bounding box center [1004, 281] width 47 height 19
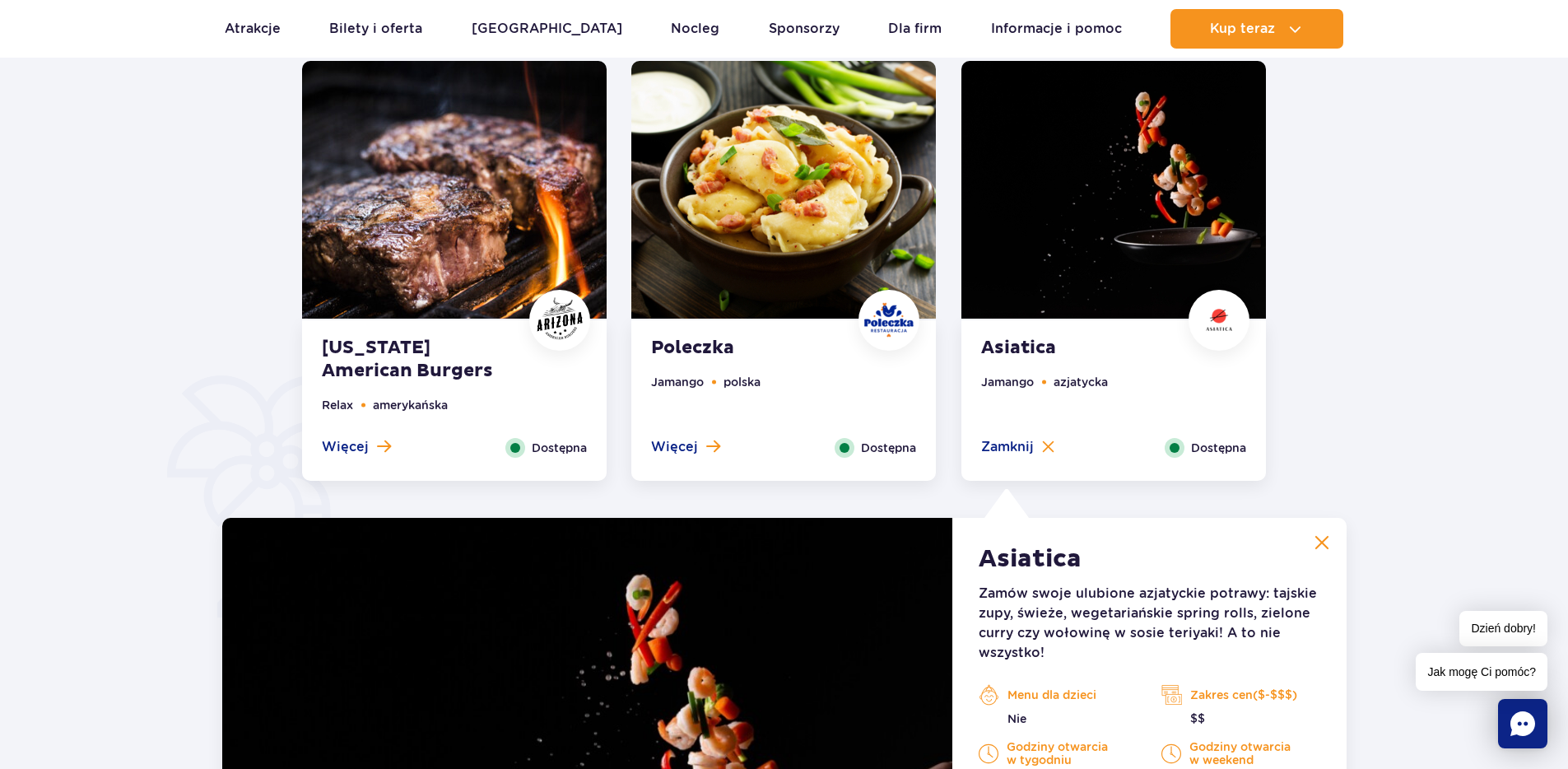
scroll to position [588, 0]
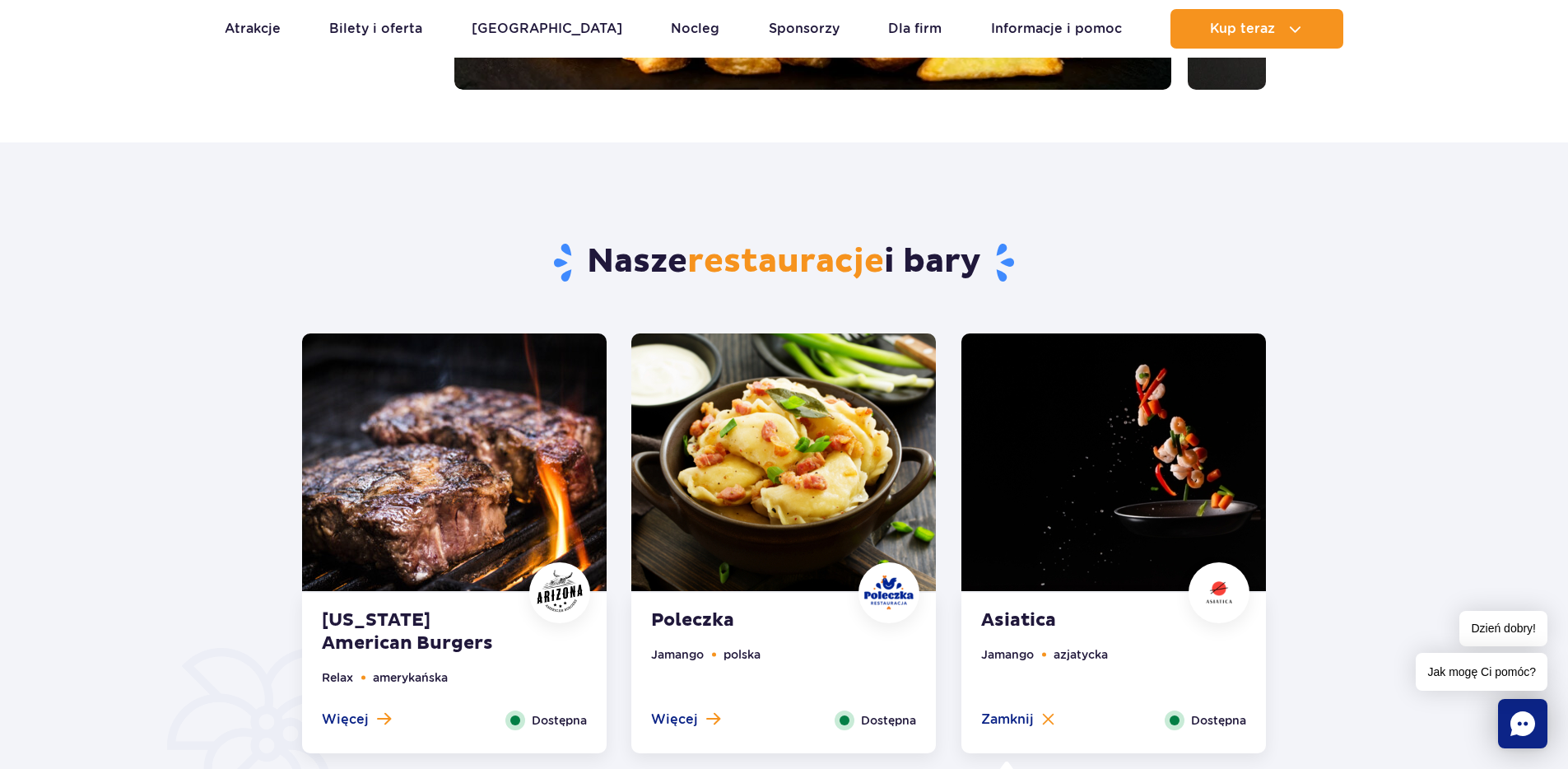
click at [834, 472] on img at bounding box center [783, 462] width 305 height 258
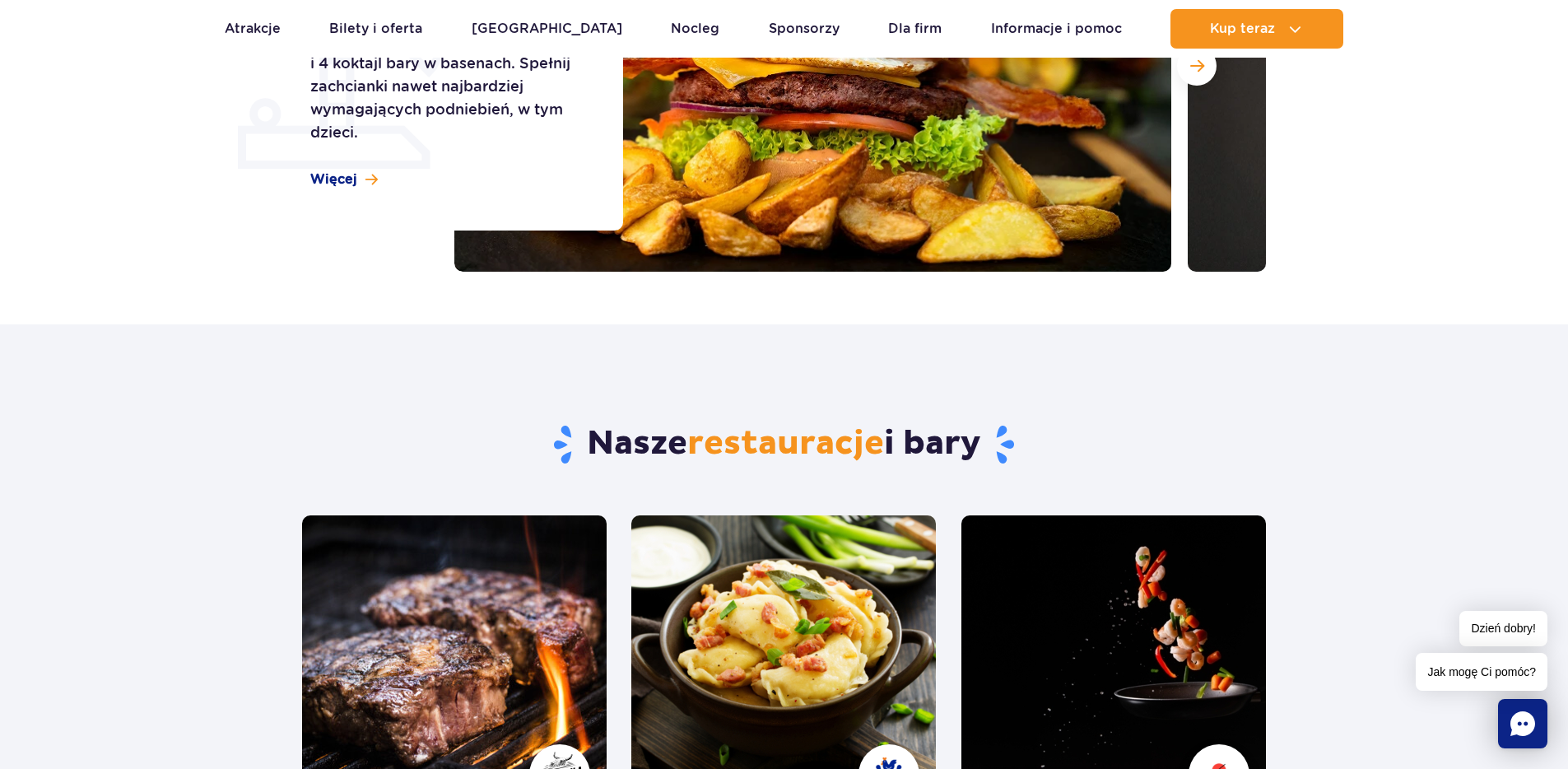
scroll to position [0, 0]
